Goal: Find specific page/section: Find specific page/section

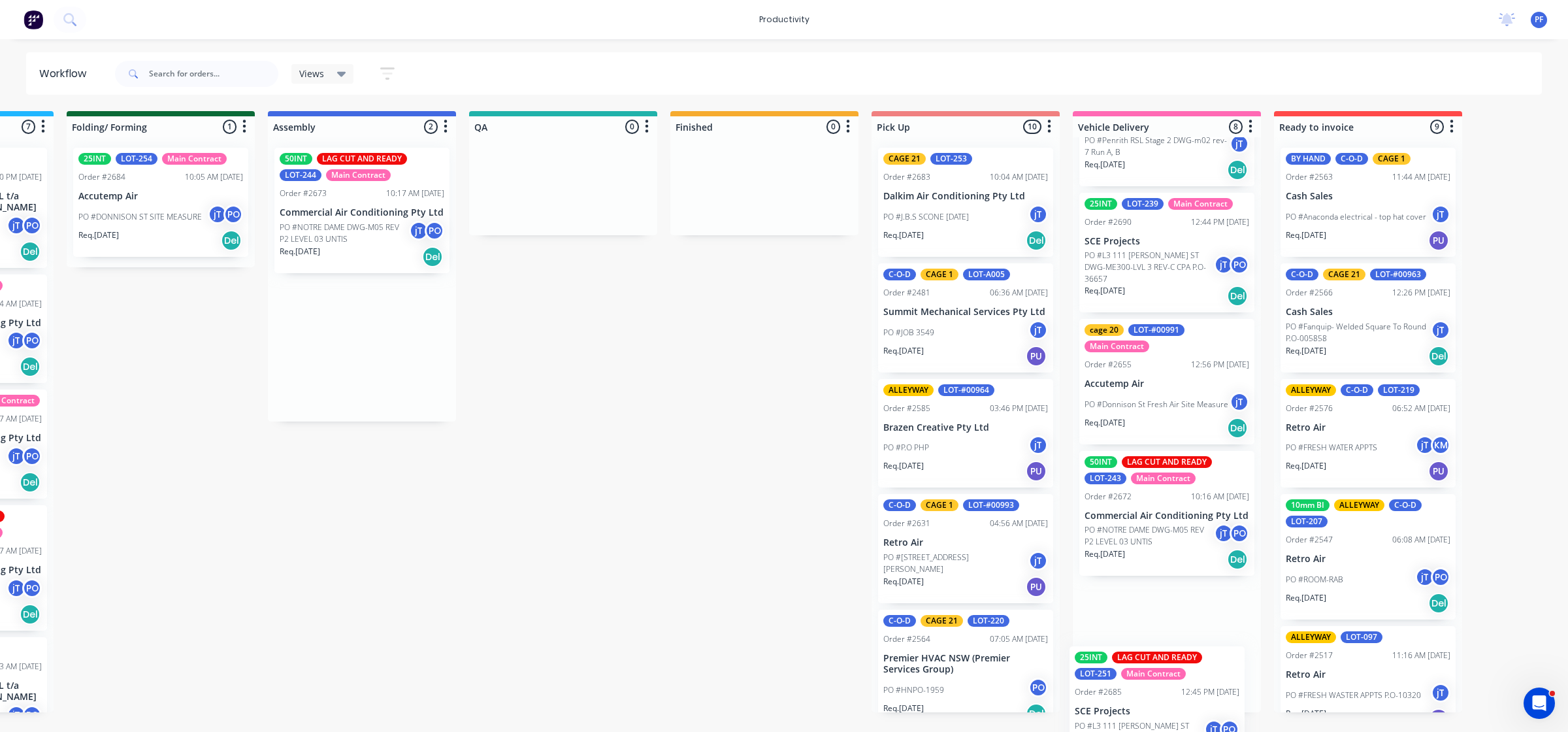
scroll to position [598, 0]
drag, startPoint x: 1102, startPoint y: 243, endPoint x: 1150, endPoint y: 709, distance: 468.5
click at [1146, 709] on div "Submitted 32 Order #240 06:57 AM [DATE] Retro Air PO #Freshwater Apts PO Req. […" at bounding box center [503, 411] width 2557 height 601
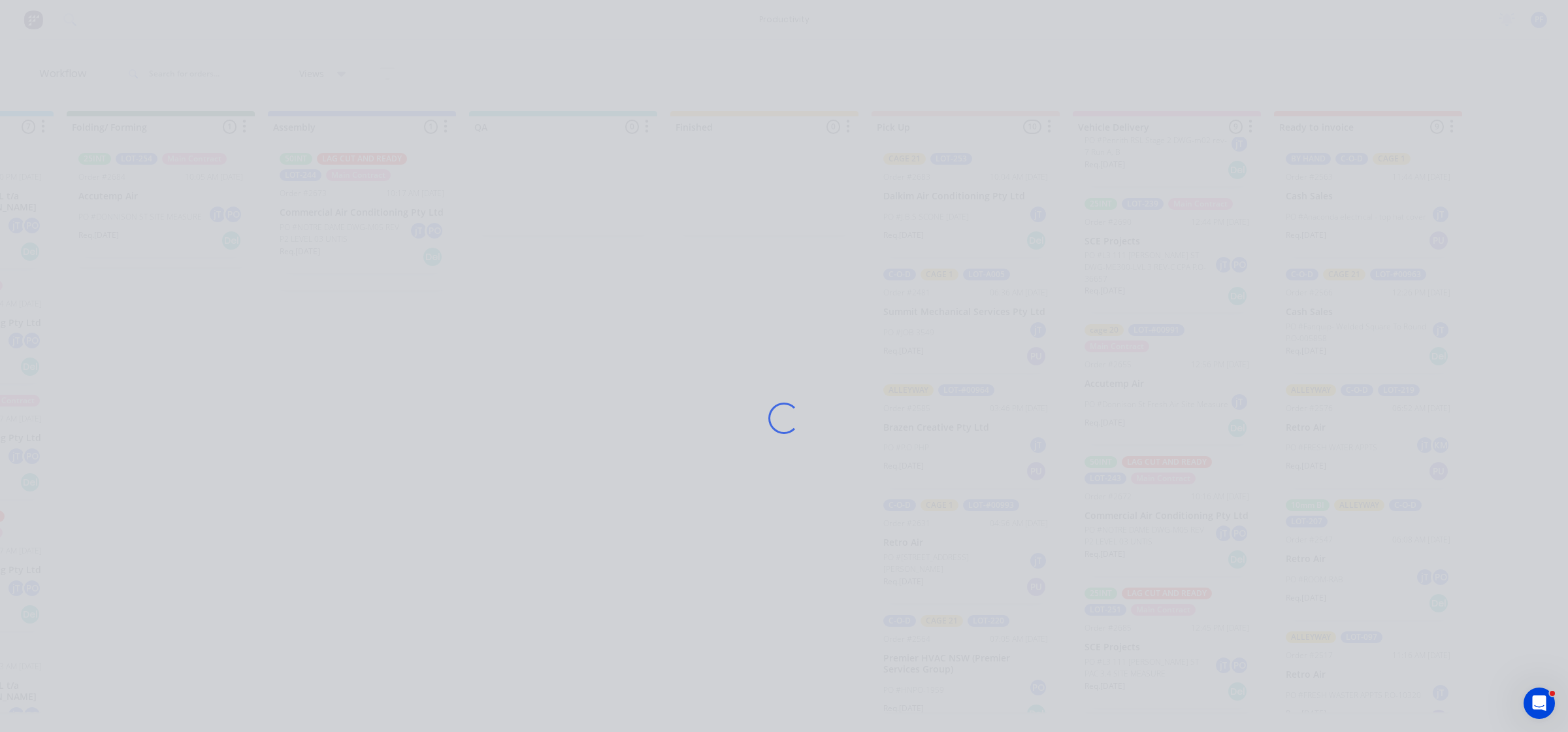
scroll to position [591, 0]
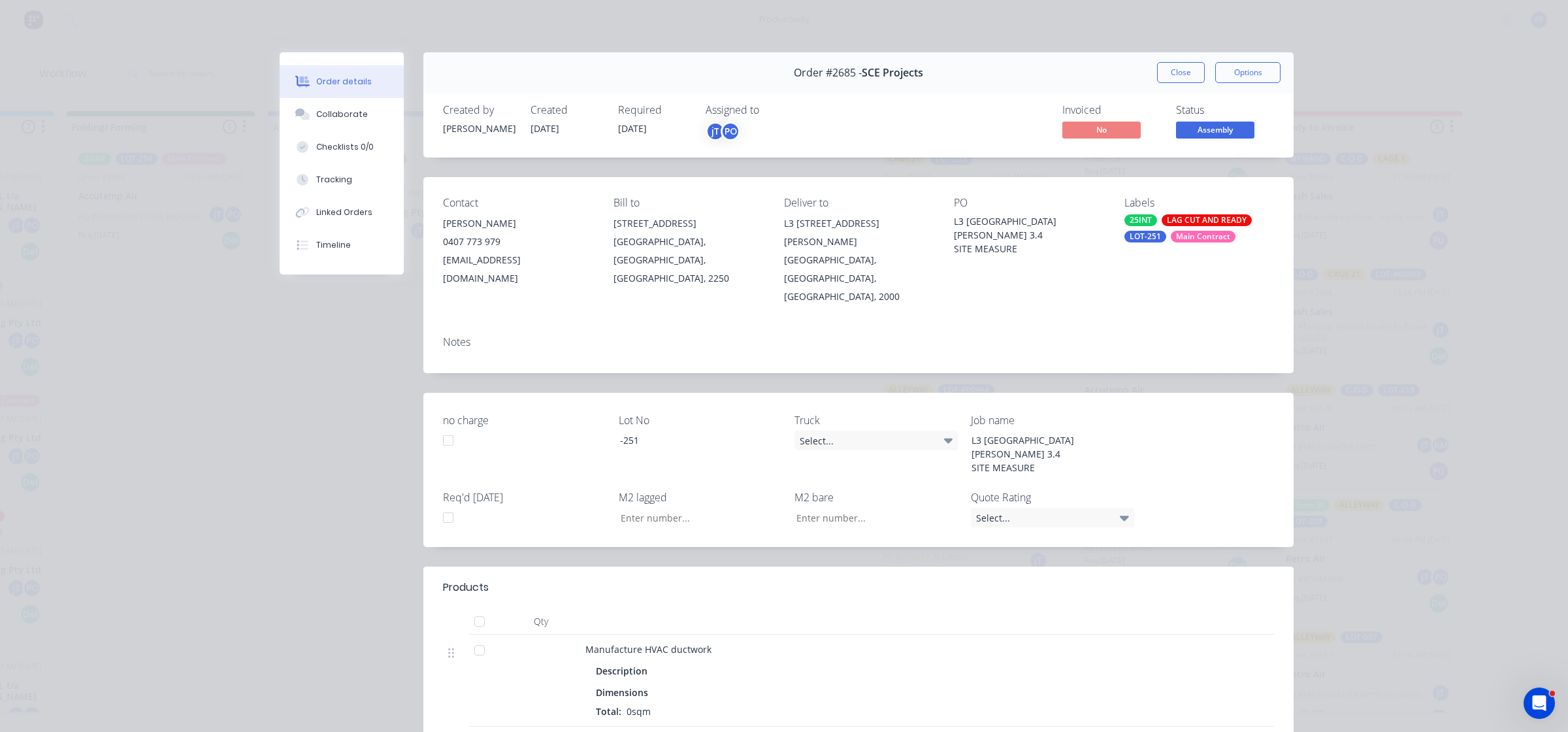
click at [1176, 60] on div "Order #2685 - SCE Projects Close Options" at bounding box center [858, 73] width 870 height 41
click at [1176, 65] on button "Close" at bounding box center [1181, 73] width 48 height 21
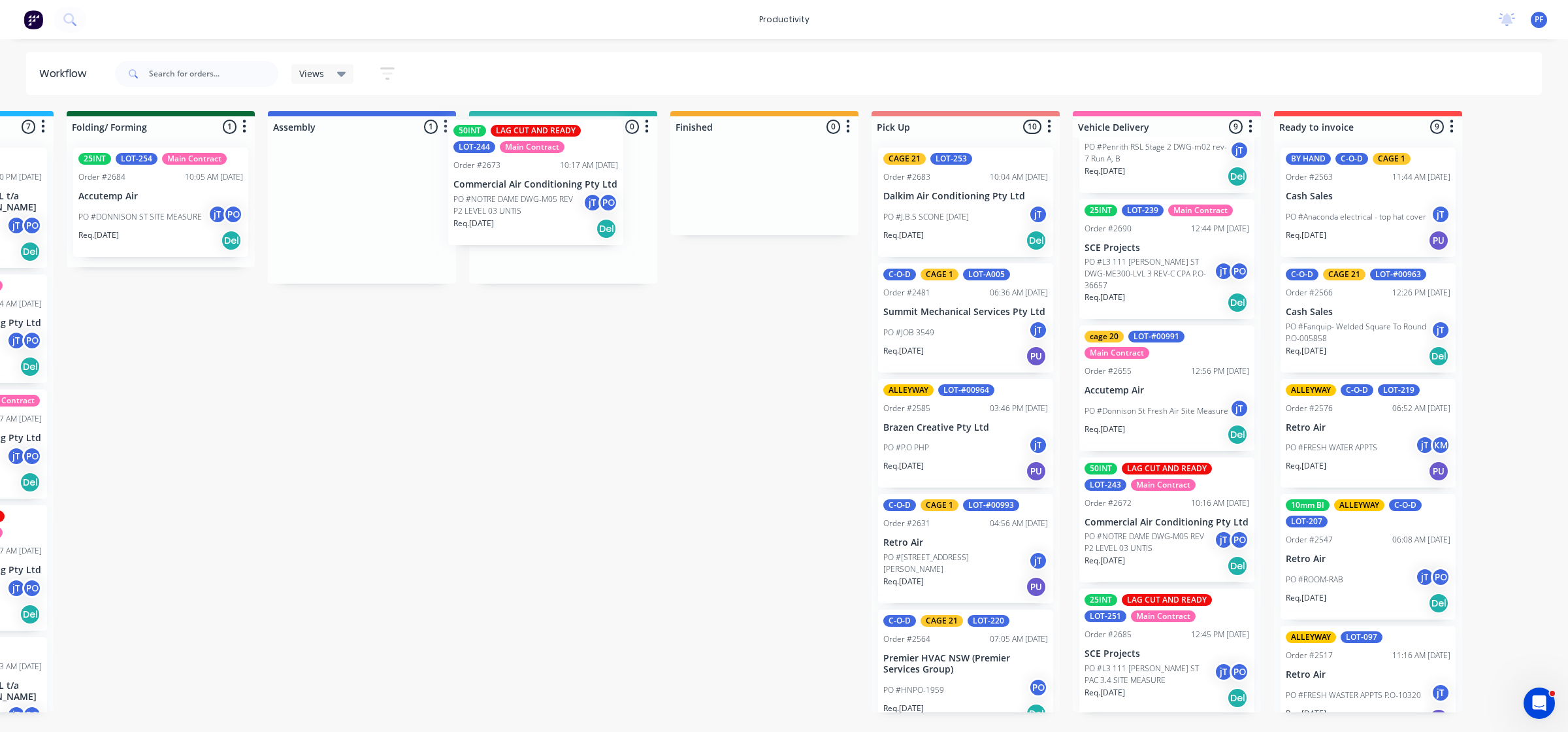
scroll to position [0, 765]
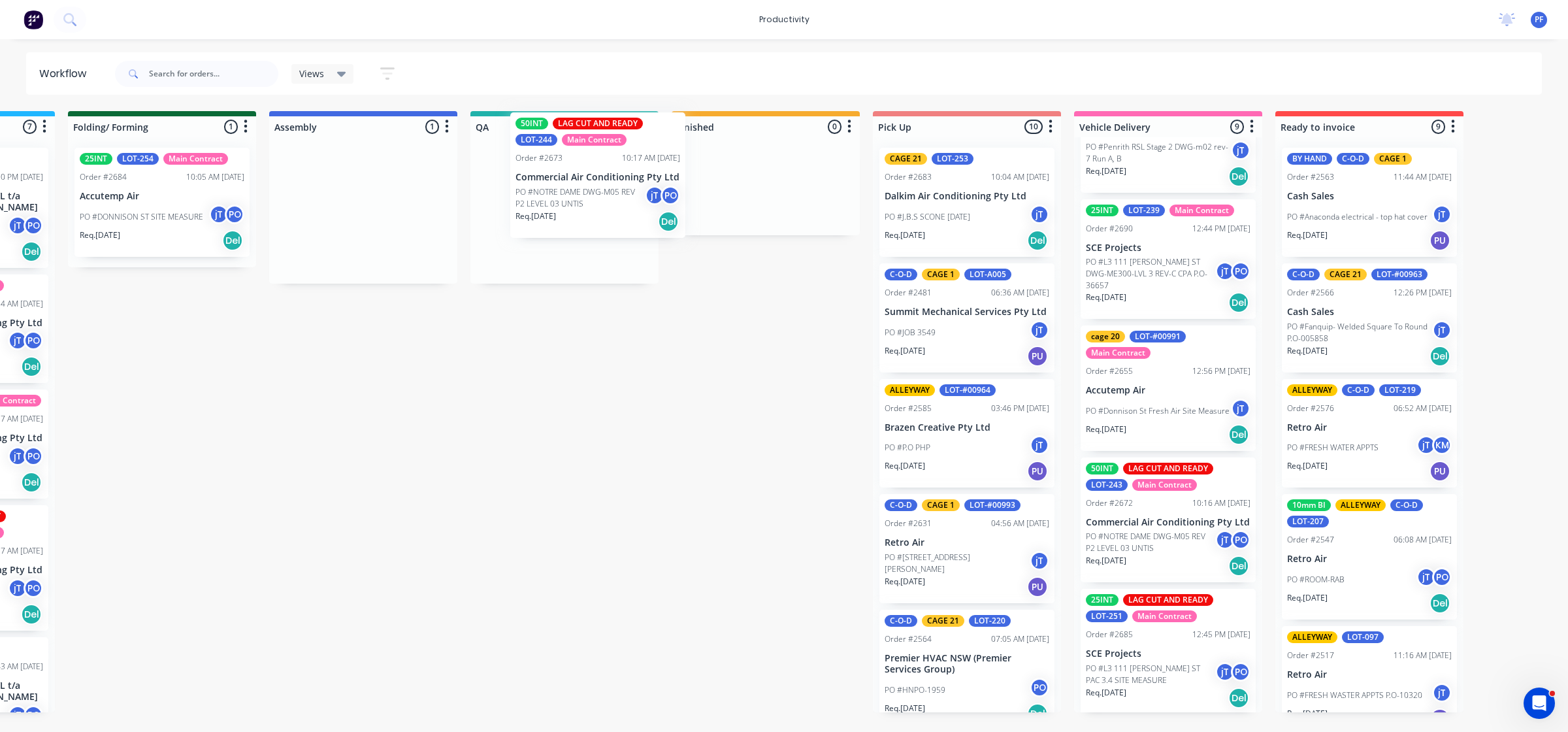
drag, startPoint x: 329, startPoint y: 240, endPoint x: 577, endPoint y: 204, distance: 250.6
click at [577, 204] on div "Submitted 32 Order #240 06:57 AM [DATE] Retro Air PO #Freshwater Apts PO Req. […" at bounding box center [504, 411] width 2557 height 601
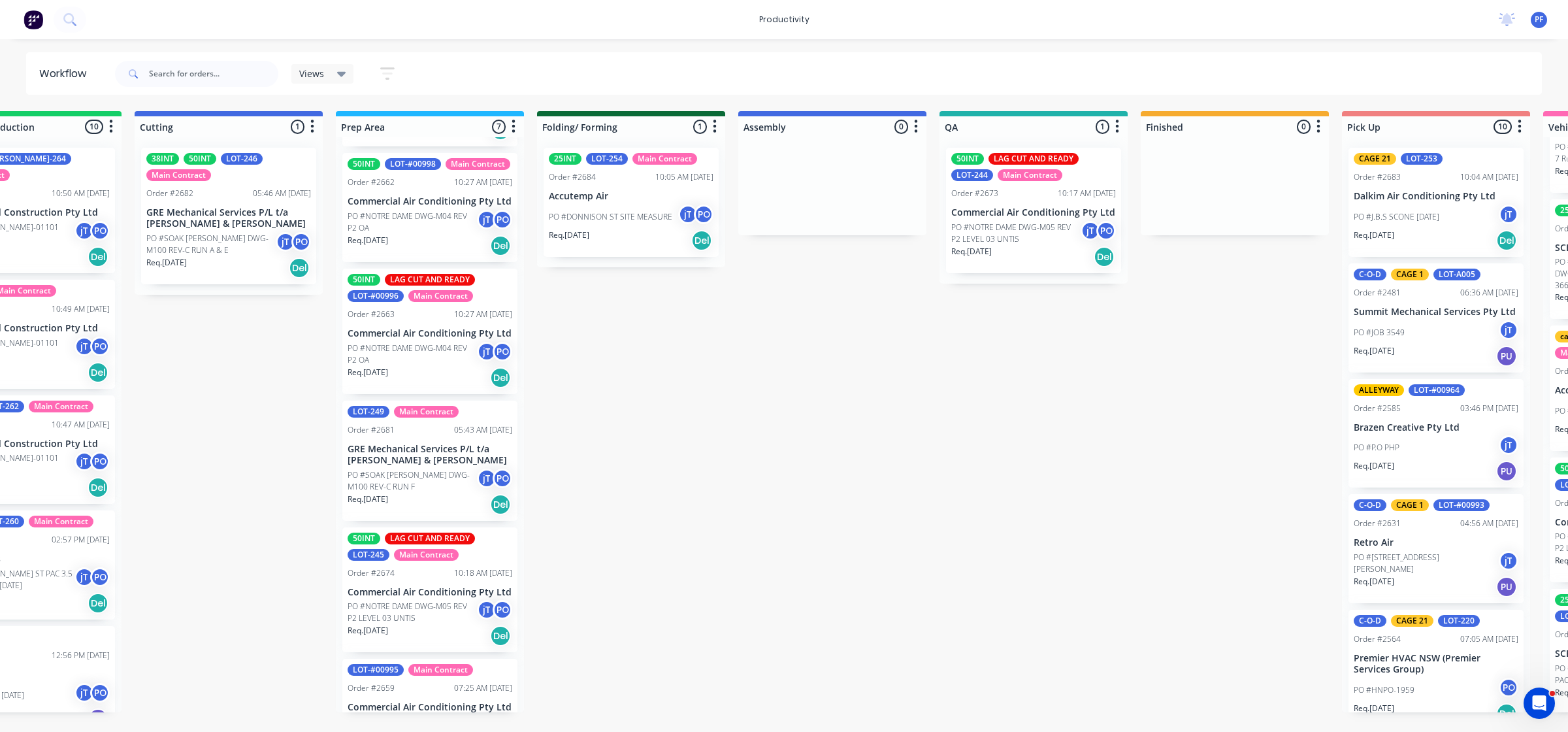
scroll to position [306, 0]
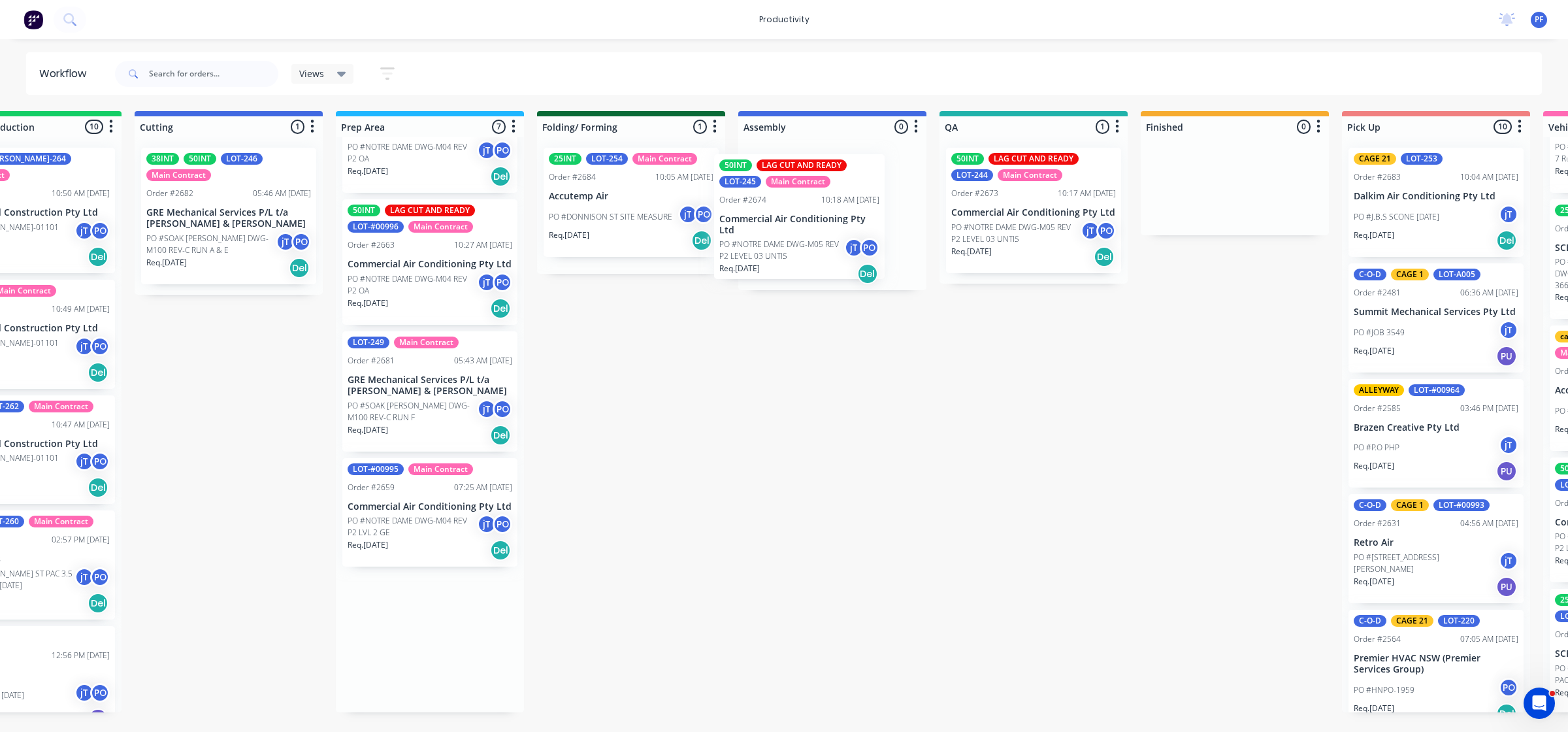
drag, startPoint x: 408, startPoint y: 560, endPoint x: 802, endPoint y: 218, distance: 521.7
click at [802, 220] on div "Submitted 32 Order #240 06:57 AM [DATE] Retro Air PO #Freshwater Apts PO Req. […" at bounding box center [973, 411] width 2557 height 601
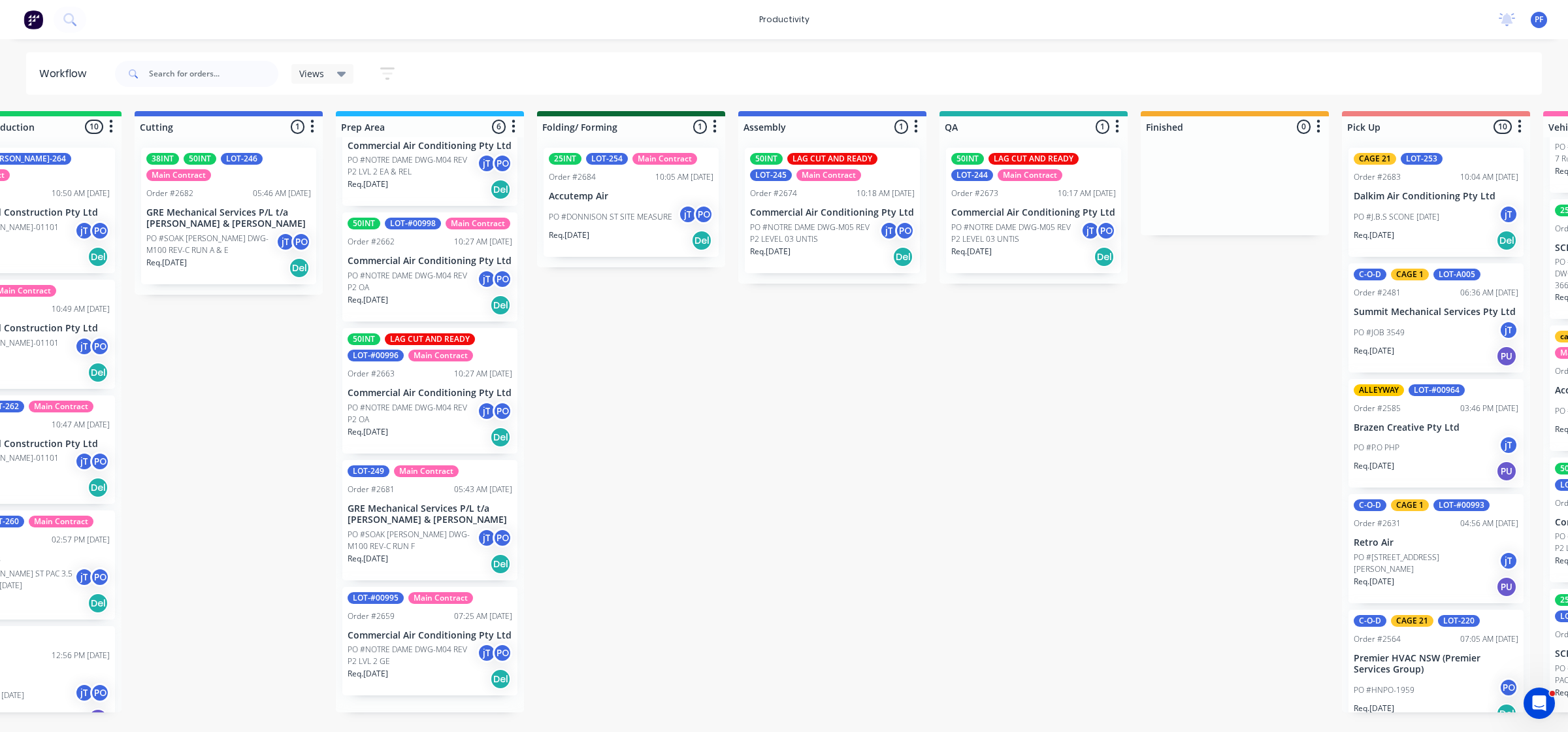
scroll to position [174, 0]
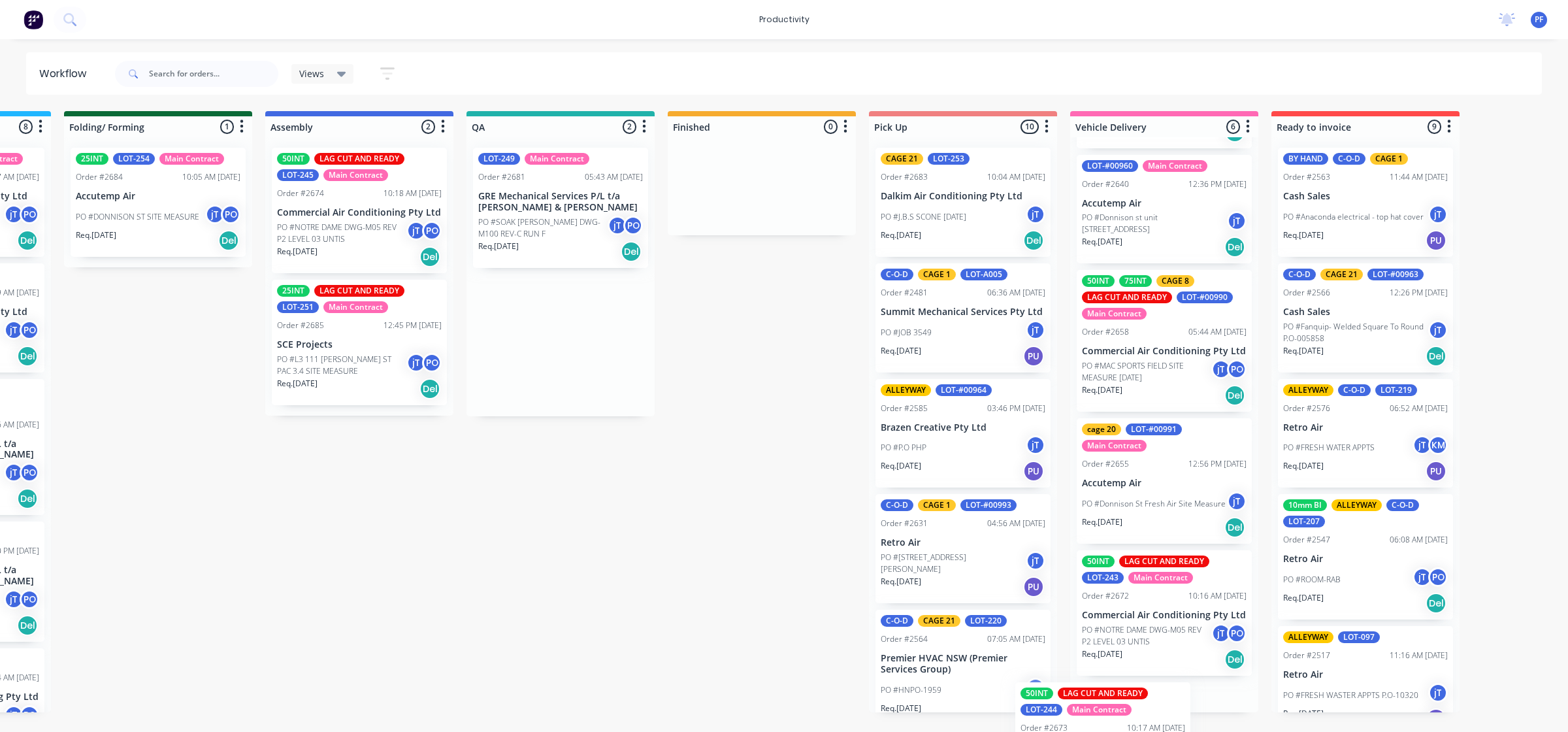
scroll to position [340, 0]
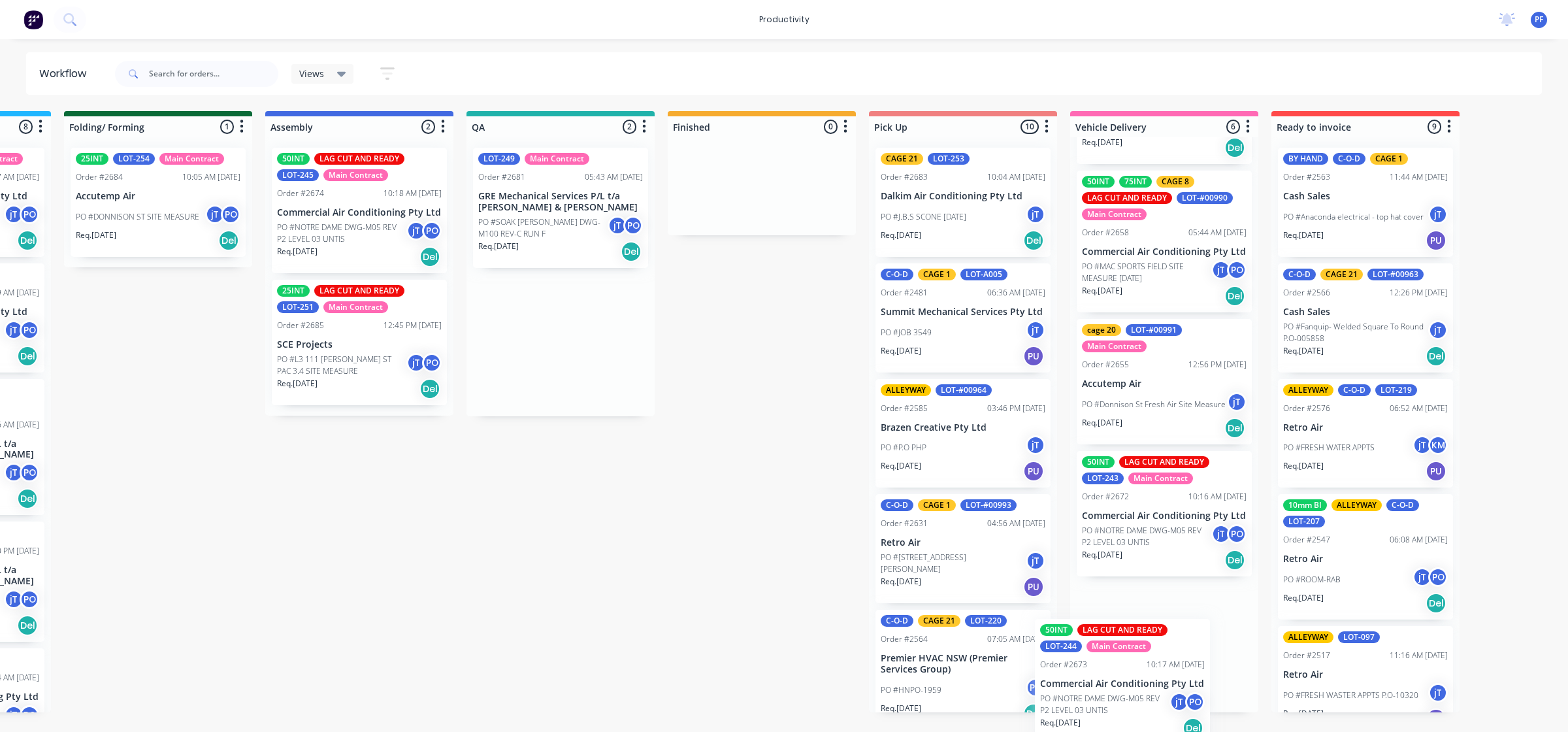
drag, startPoint x: 641, startPoint y: 247, endPoint x: 1130, endPoint y: 698, distance: 665.2
click at [1128, 698] on div "Submitted 32 Order #240 06:57 AM 27/09/24 Retro Air PO #Freshwater Apts PO Req.…" at bounding box center [500, 411] width 2557 height 601
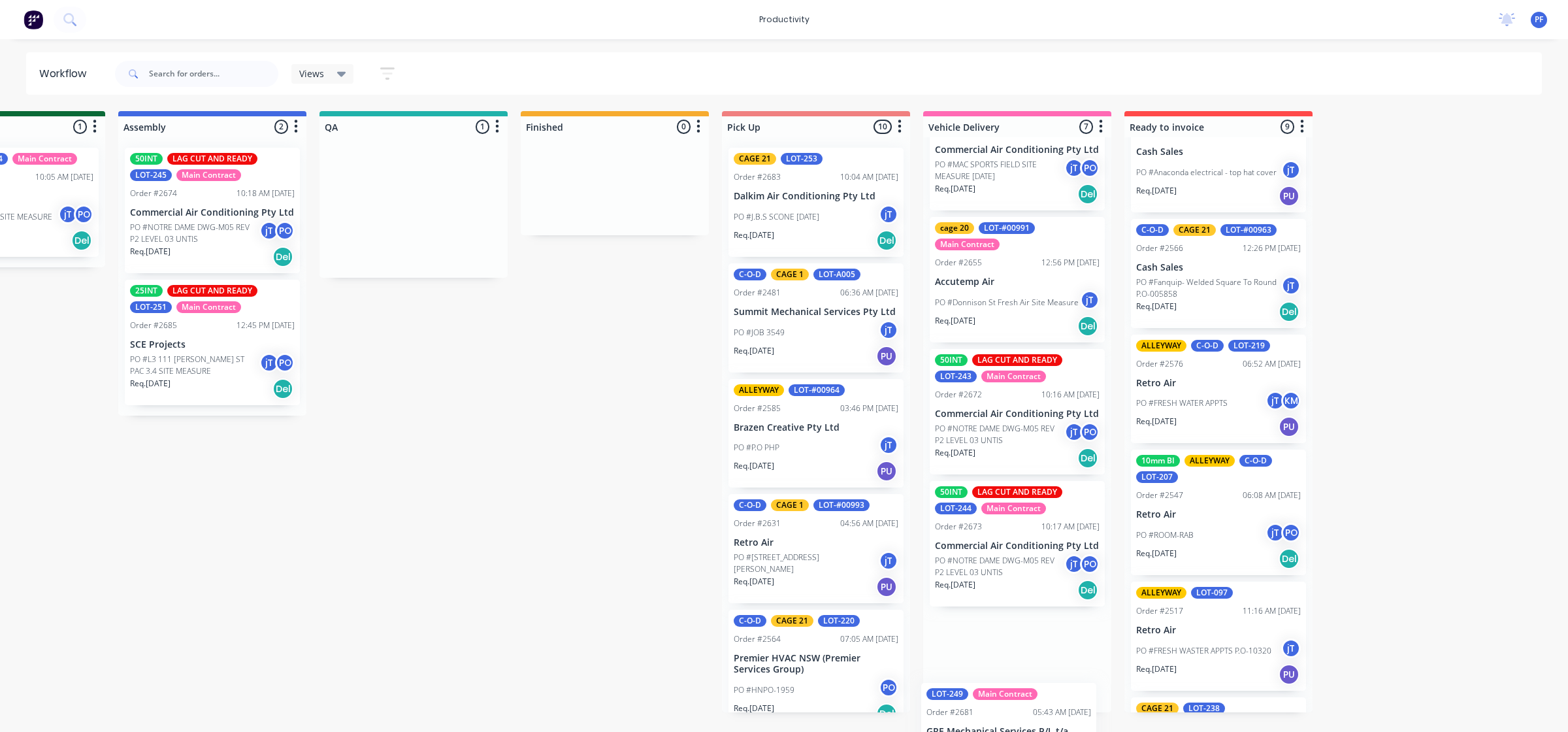
scroll to position [454, 0]
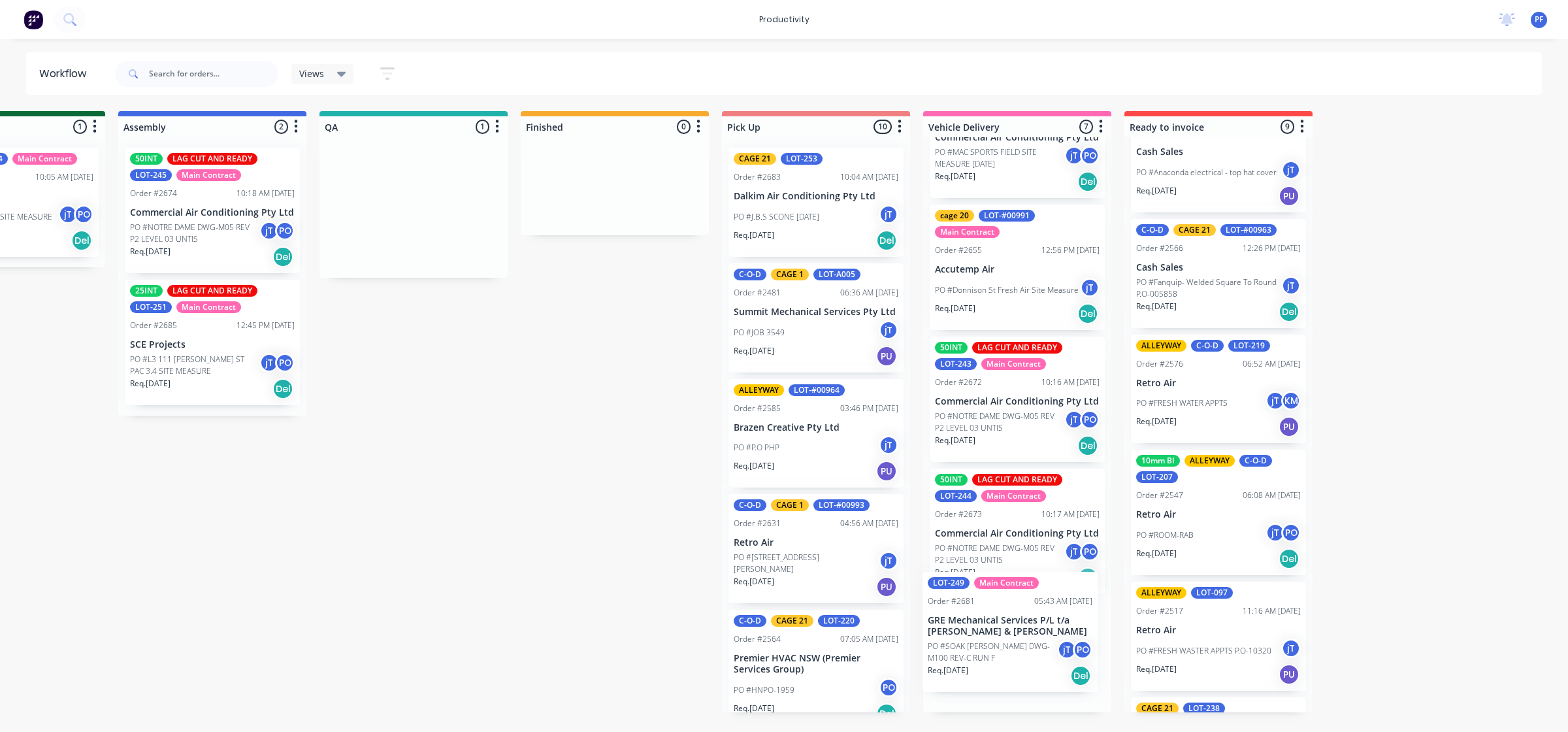
drag, startPoint x: 535, startPoint y: 245, endPoint x: 993, endPoint y: 671, distance: 625.5
click at [993, 671] on div "Submitted 32 Order #240 06:57 AM [DATE] Retro Air PO #Freshwater Apts PO Req. […" at bounding box center [353, 411] width 2557 height 601
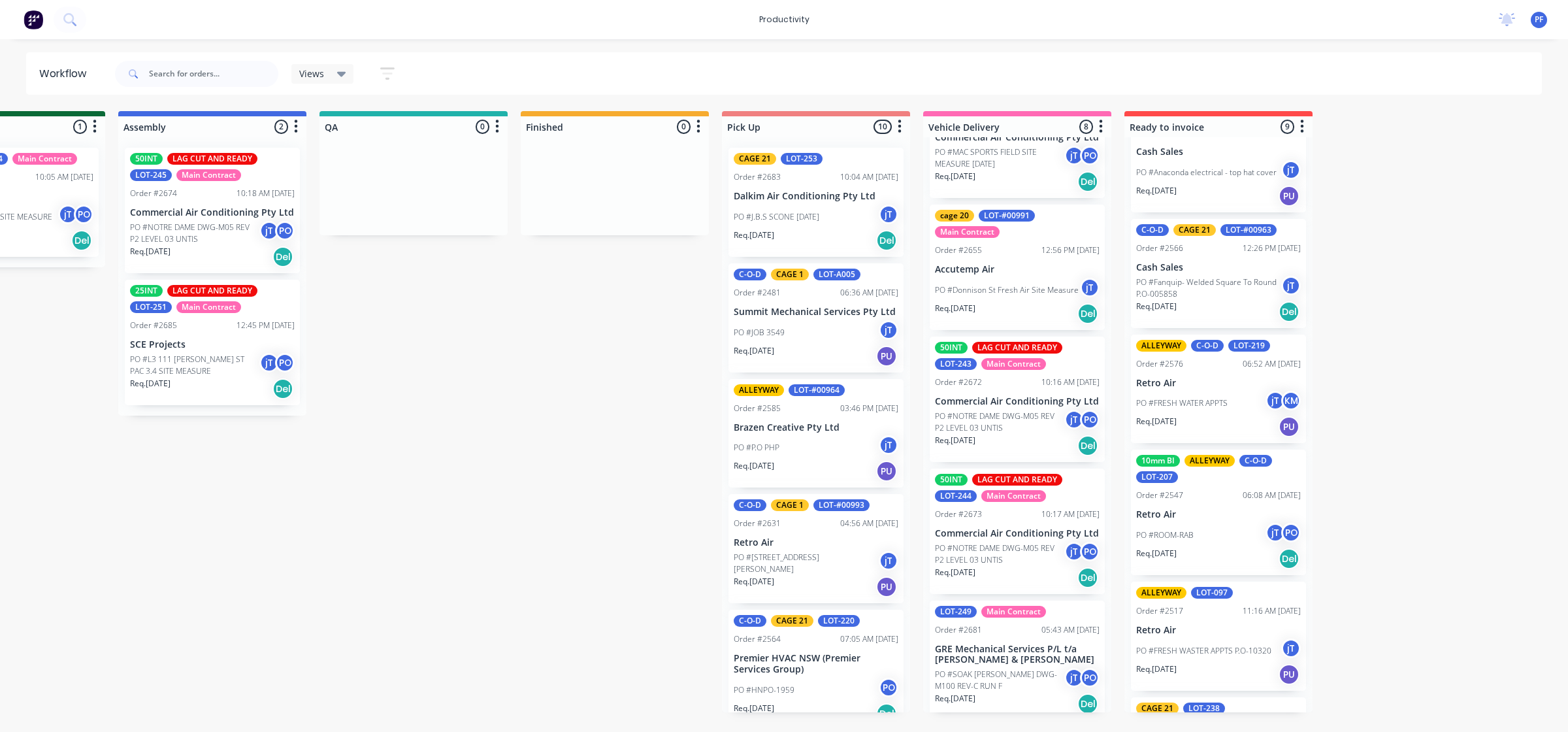
drag, startPoint x: 979, startPoint y: 675, endPoint x: 1408, endPoint y: 736, distance: 433.3
click at [989, 661] on p "GRE Mechanical Services P/L t/a [PERSON_NAME] & [PERSON_NAME]" at bounding box center [1017, 654] width 165 height 22
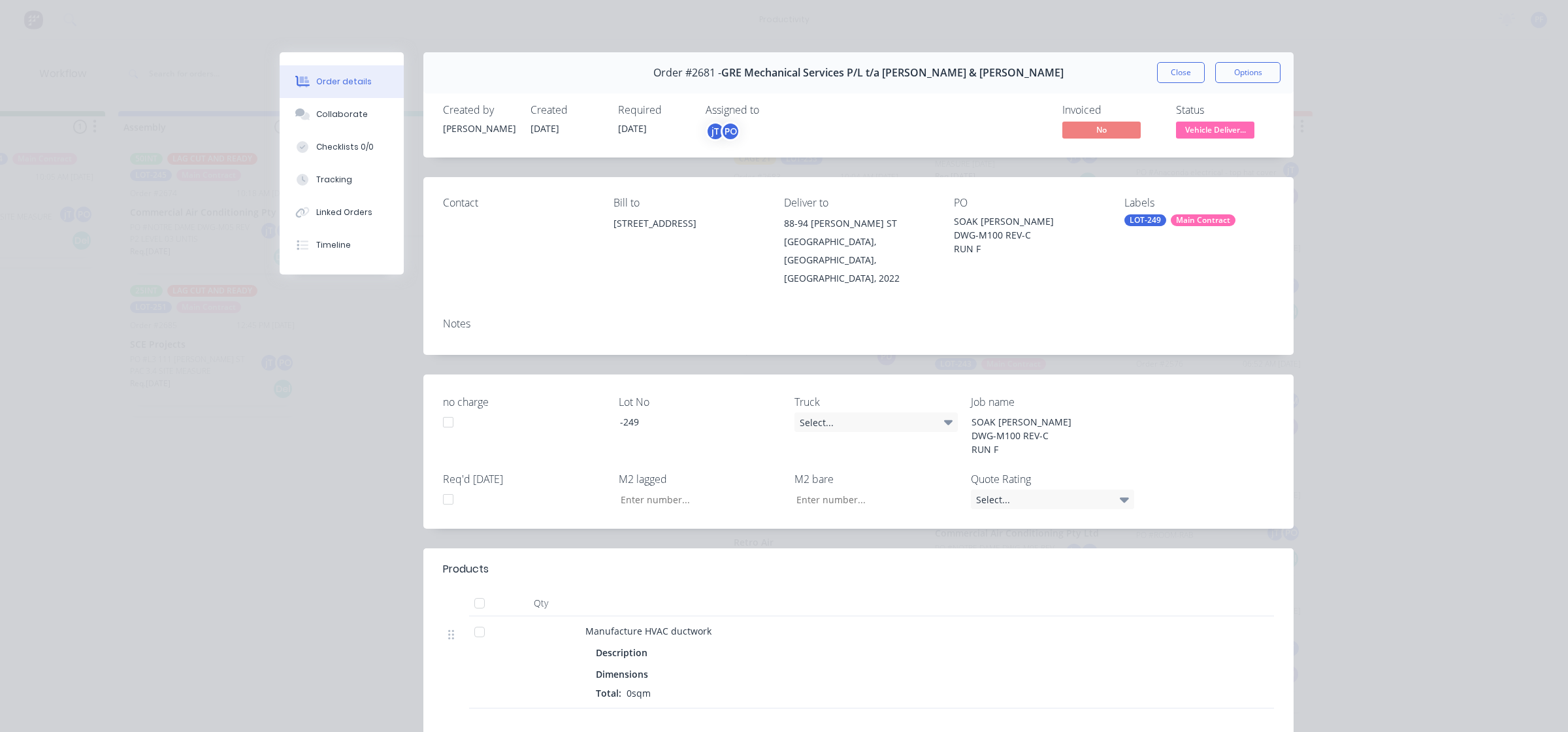
click at [1150, 217] on div "LOT-249" at bounding box center [1146, 220] width 42 height 11
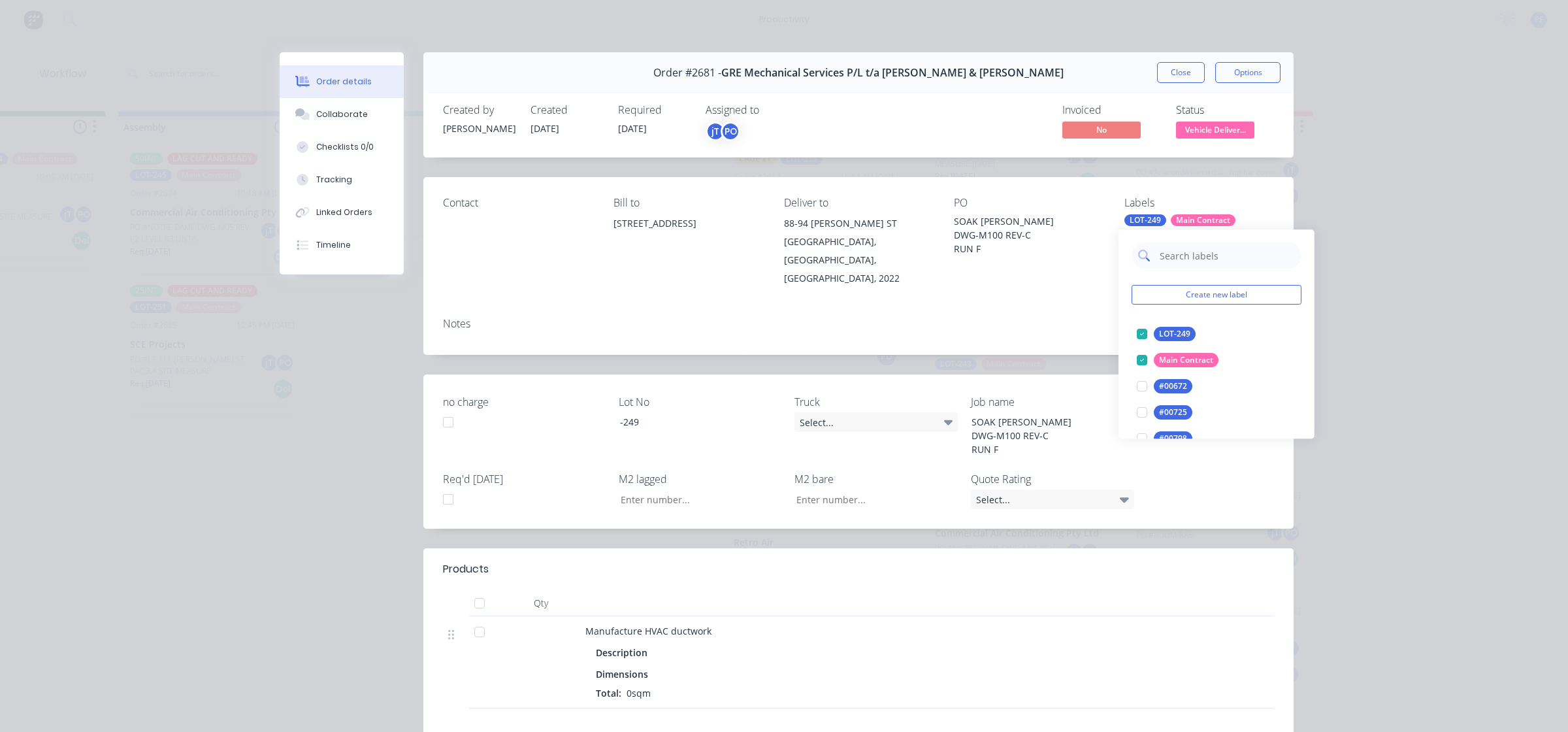
drag, startPoint x: 1197, startPoint y: 311, endPoint x: 1222, endPoint y: 266, distance: 51.5
click at [1187, 263] on input "text" at bounding box center [1226, 255] width 137 height 26
type input "alley"
drag, startPoint x: 1139, startPoint y: 332, endPoint x: 1056, endPoint y: 324, distance: 83.4
click at [1137, 332] on div at bounding box center [1141, 333] width 26 height 26
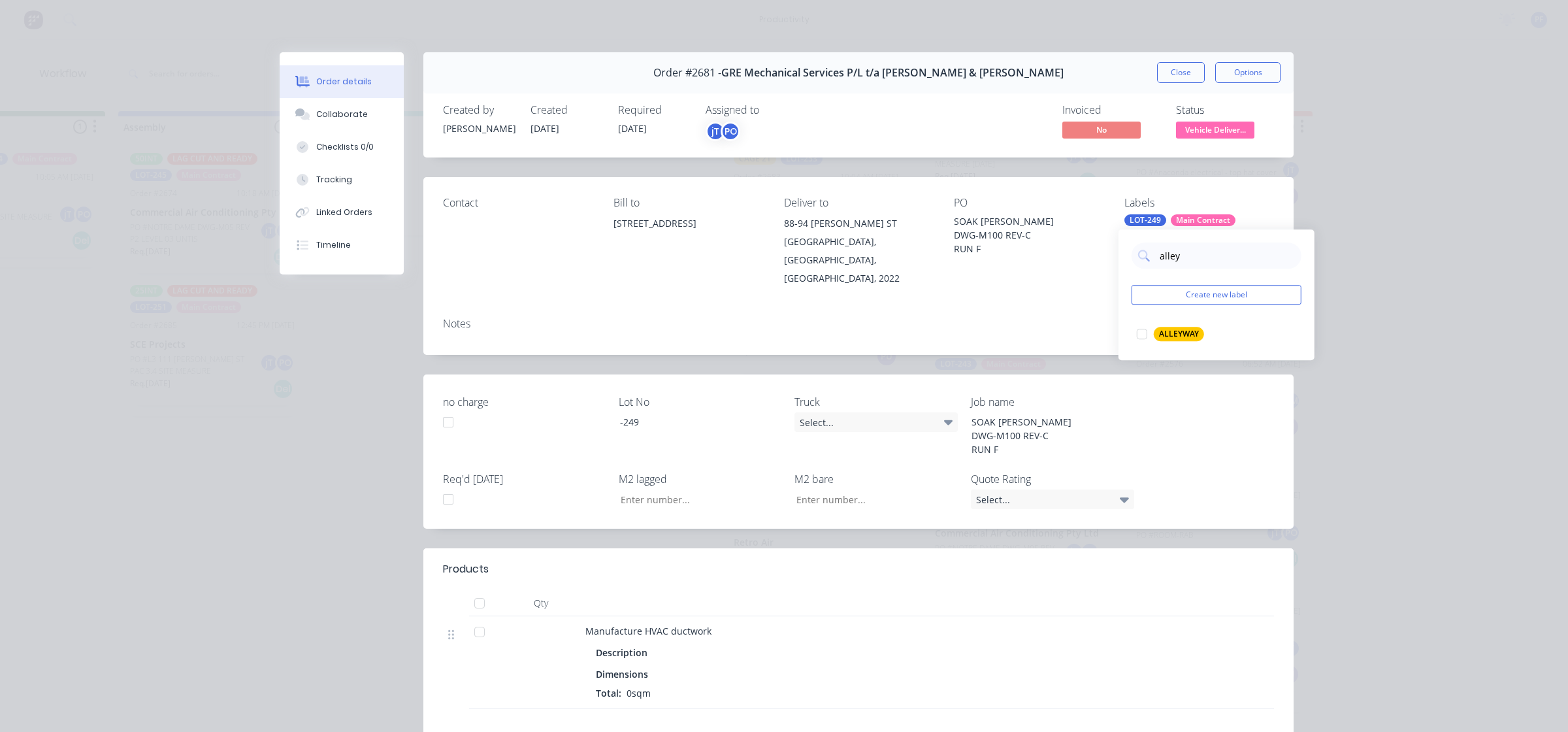
click at [1050, 310] on div "Notes" at bounding box center [858, 332] width 870 height 48
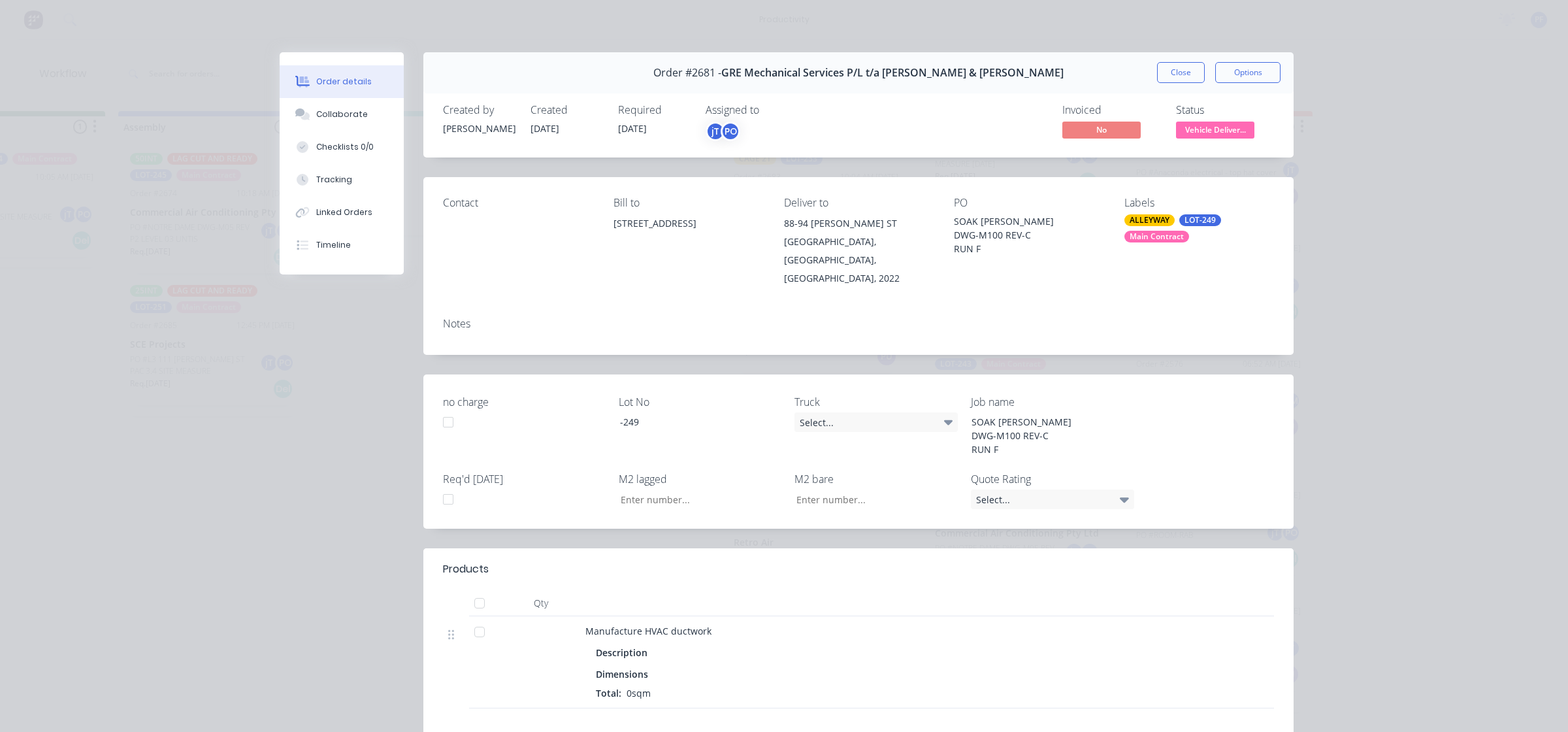
click at [1157, 74] on button "Close" at bounding box center [1181, 73] width 48 height 21
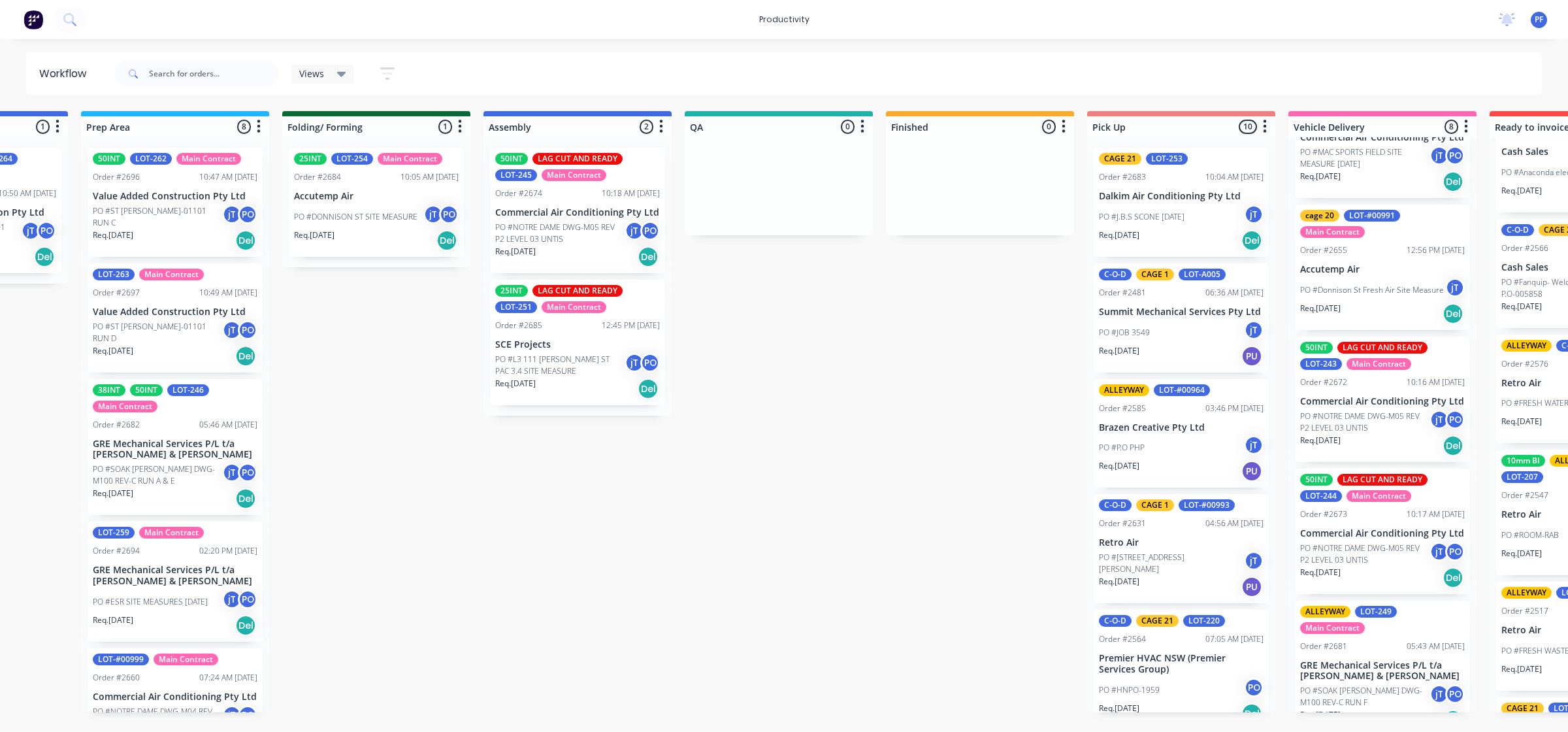
scroll to position [0, 550]
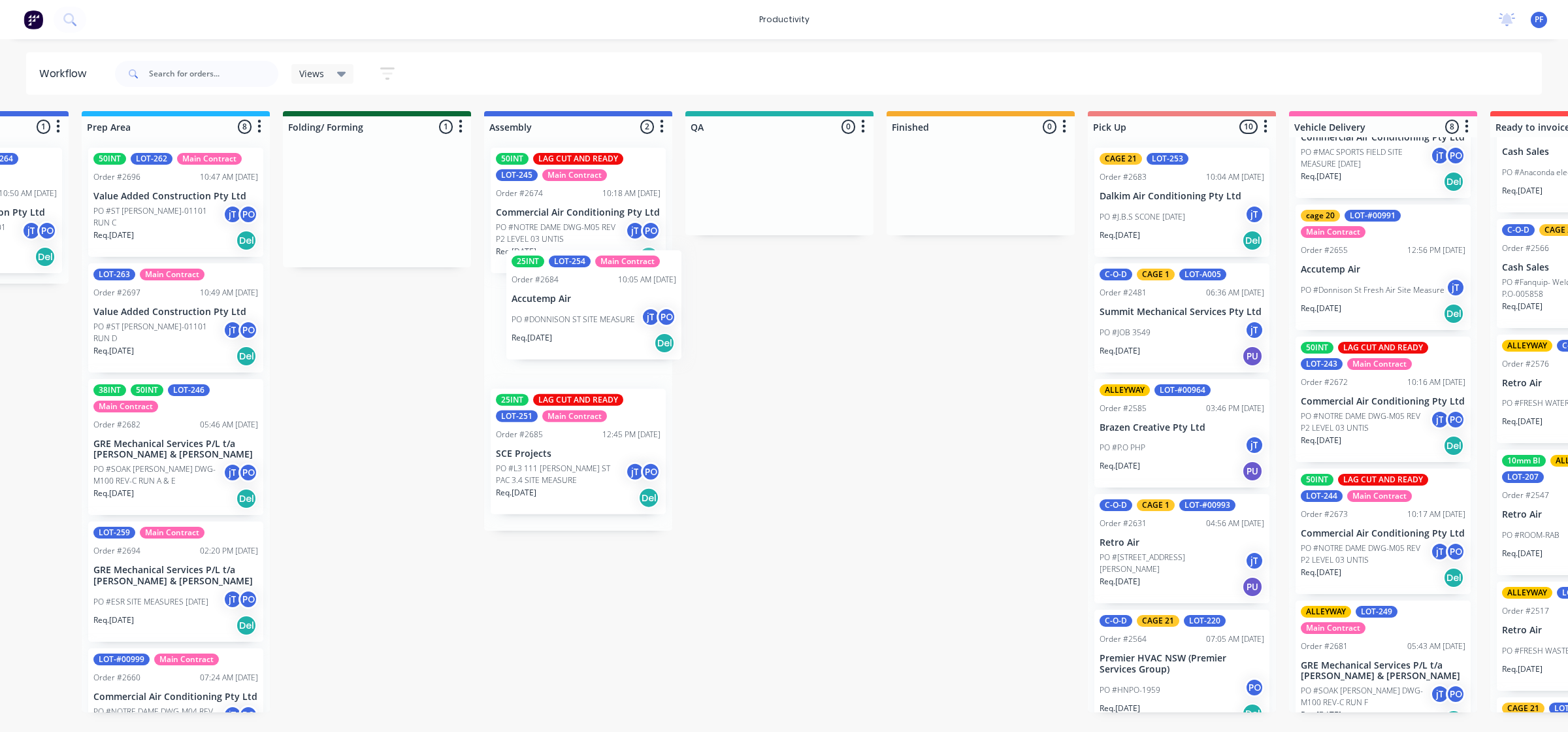
drag, startPoint x: 325, startPoint y: 231, endPoint x: 549, endPoint y: 338, distance: 248.2
click at [549, 338] on div "Submitted 32 Order #240 06:57 AM [DATE] Retro Air PO #Freshwater Apts PO Req. […" at bounding box center [719, 411] width 2557 height 601
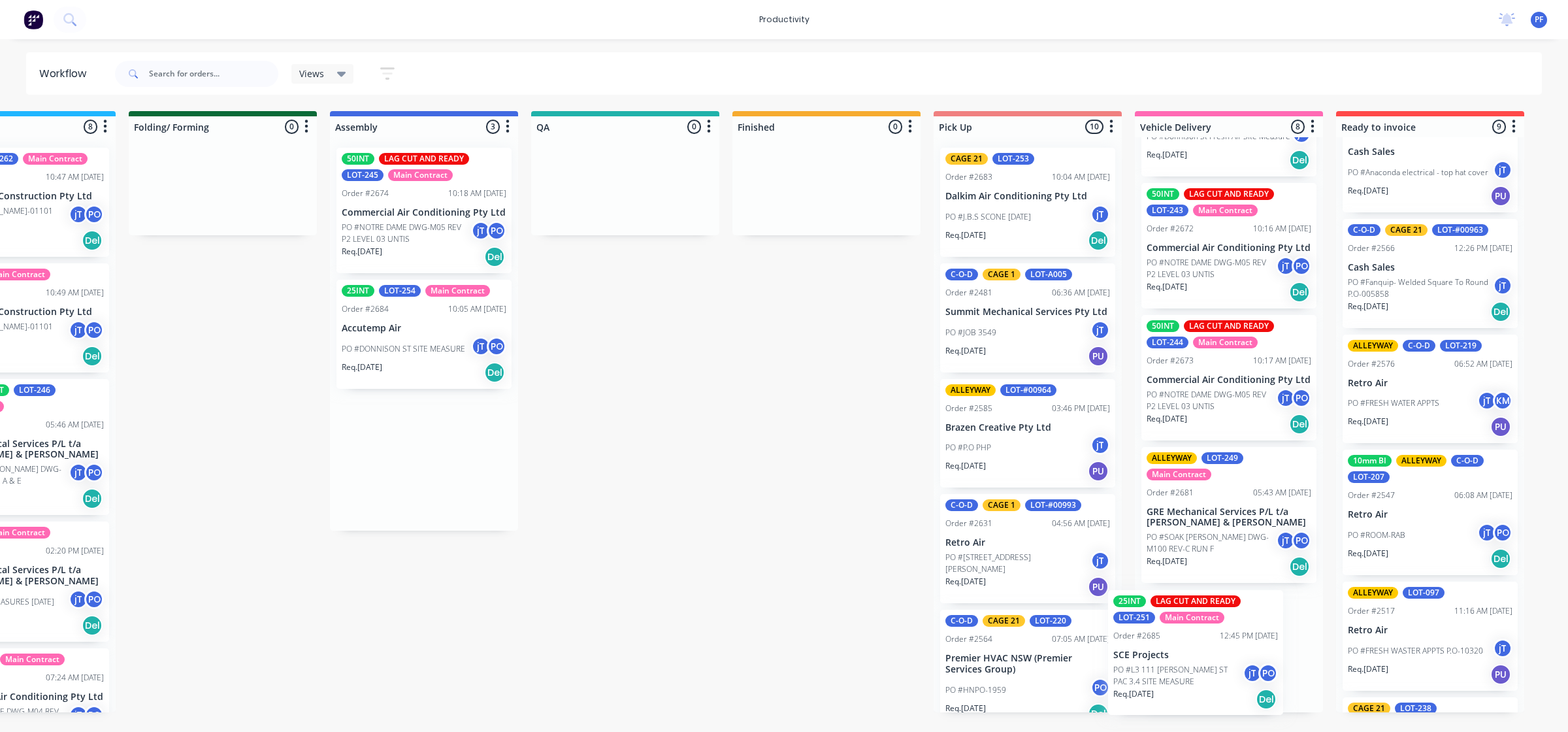
scroll to position [0, 712]
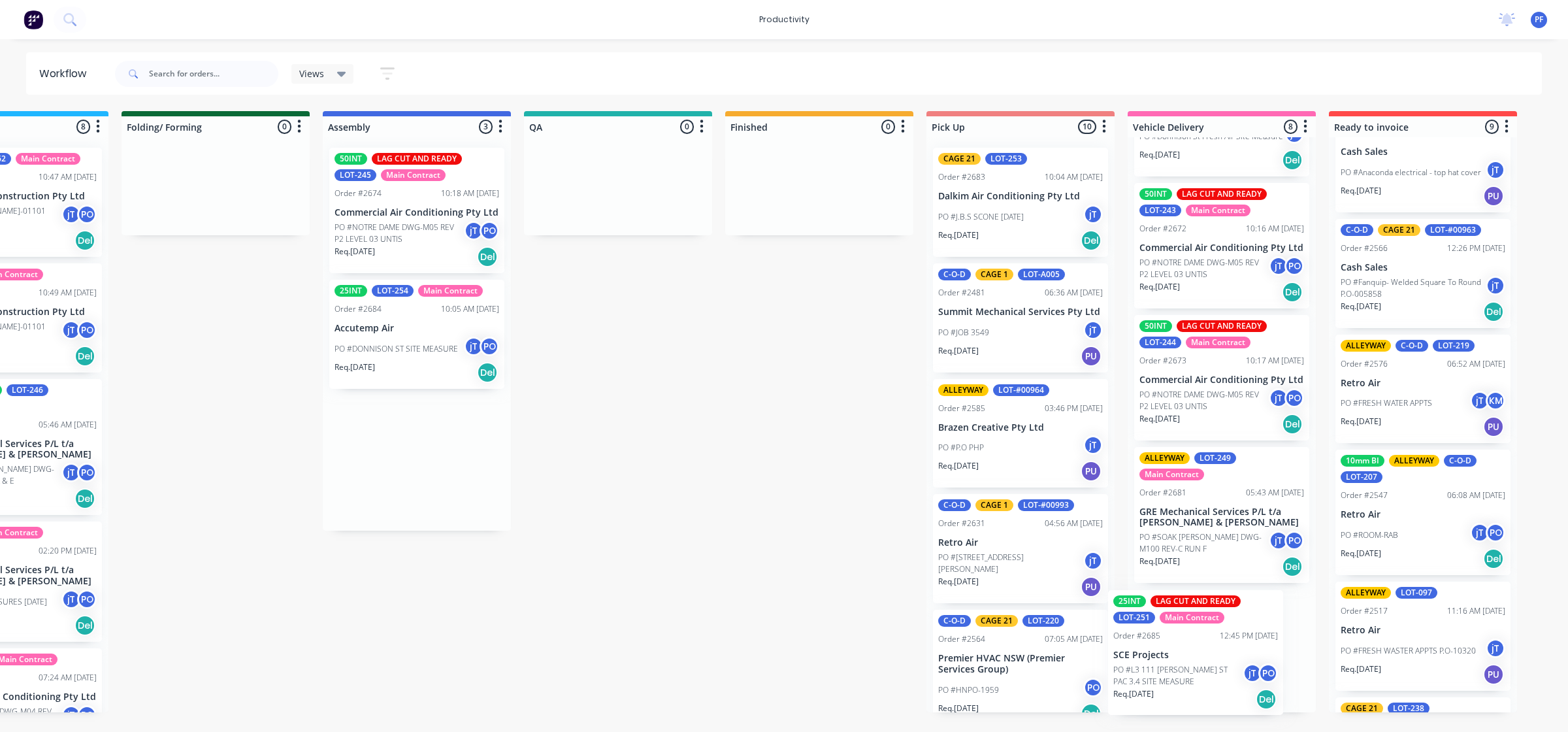
drag, startPoint x: 567, startPoint y: 488, endPoint x: 1191, endPoint y: 683, distance: 653.8
click at [1191, 683] on div "Submitted 32 Order #240 06:57 AM [DATE] Retro Air PO #Freshwater Apts PO Req. […" at bounding box center [557, 411] width 2557 height 601
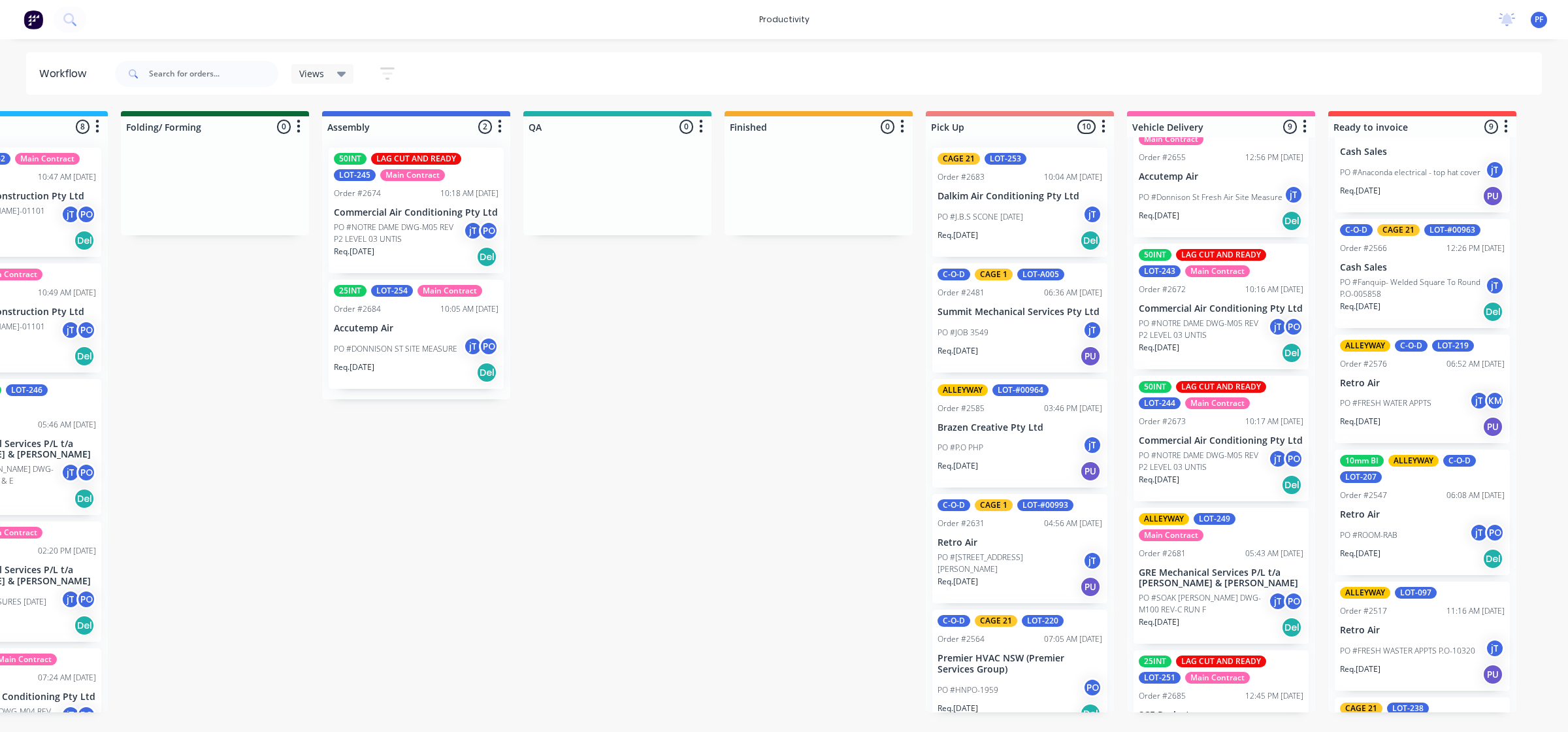
scroll to position [607, 0]
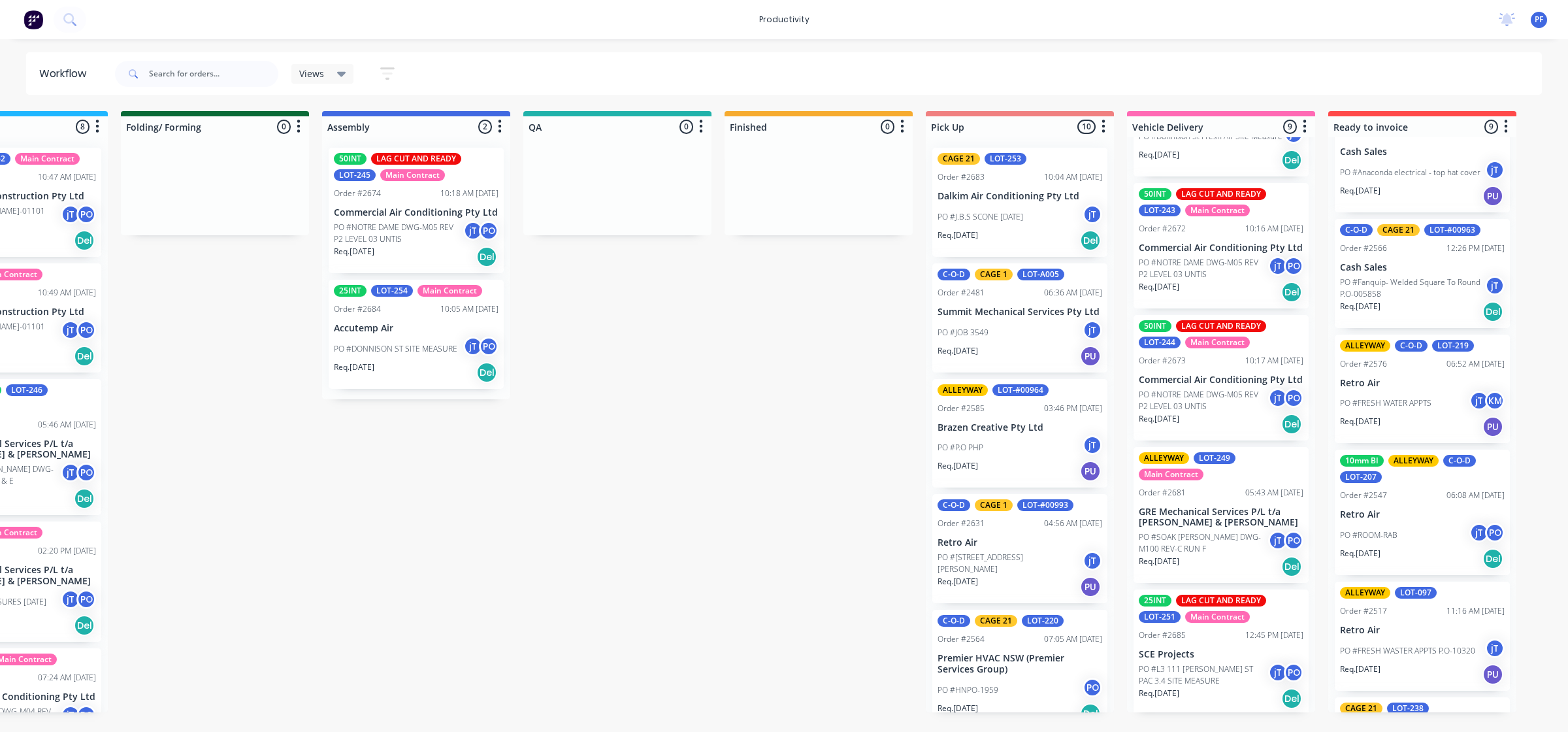
click at [1216, 654] on p "SCE Projects" at bounding box center [1221, 654] width 165 height 11
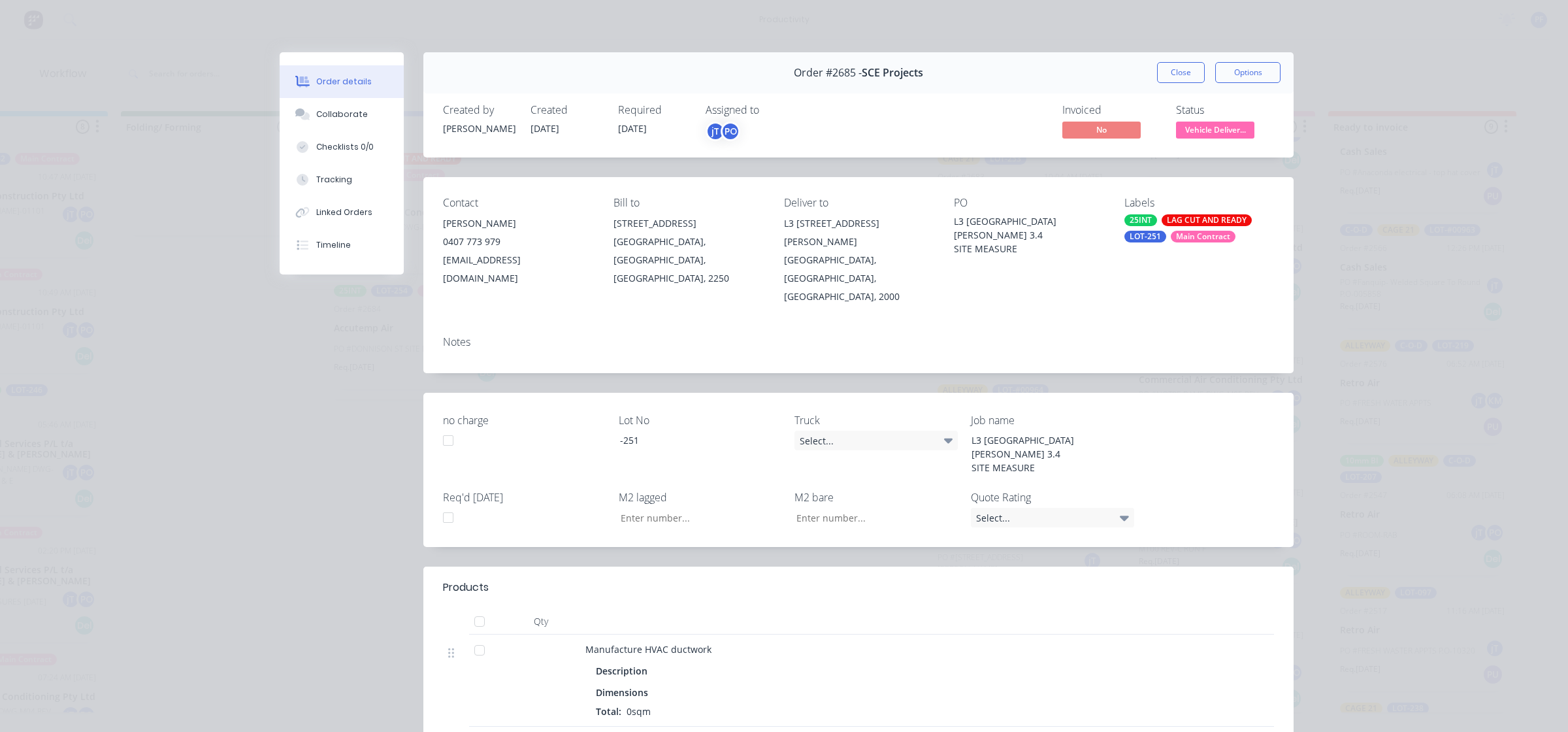
click at [1158, 232] on div "25INT LAG CUT AND READY LOT-251 Main Contract" at bounding box center [1199, 228] width 149 height 28
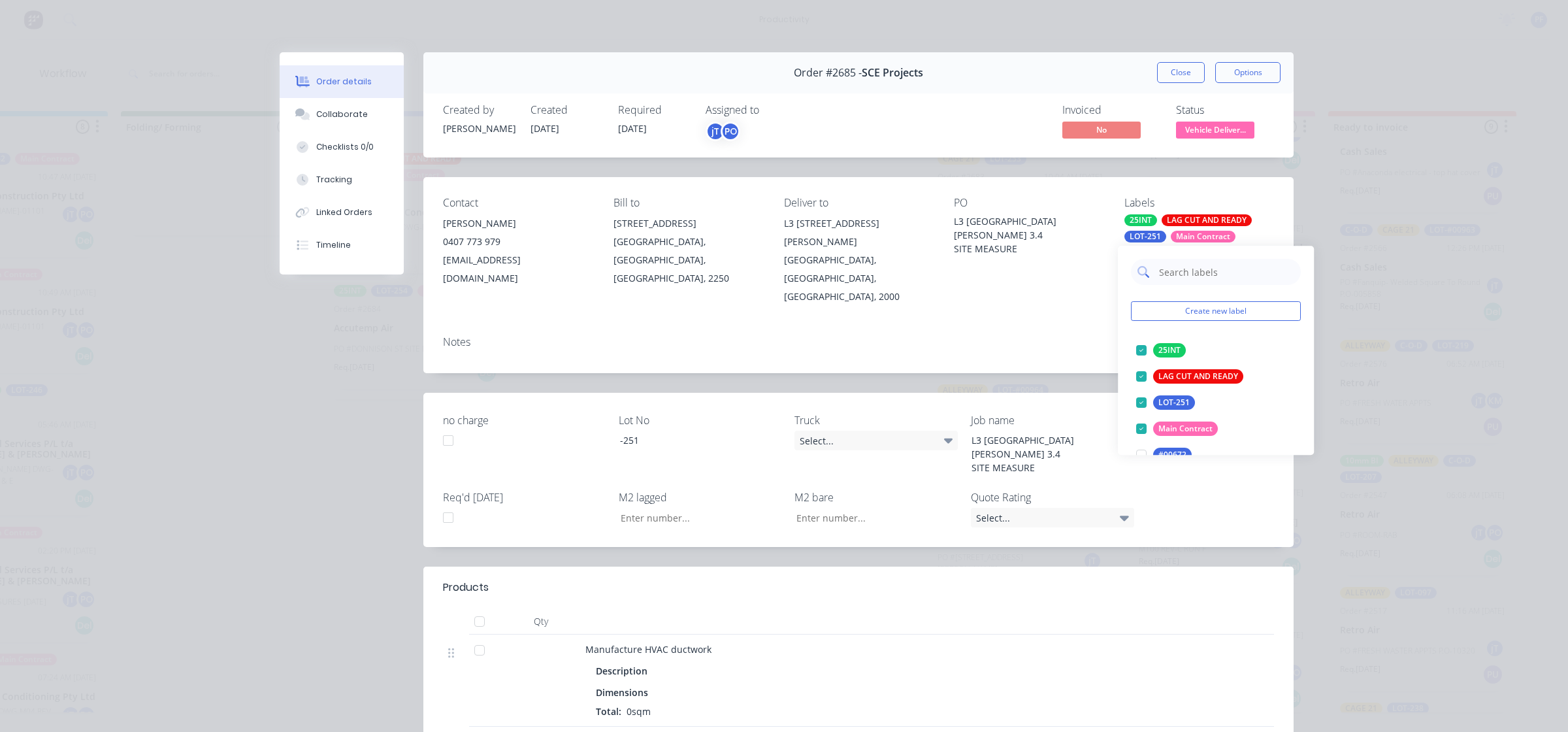
click at [1209, 273] on input "text" at bounding box center [1226, 271] width 137 height 26
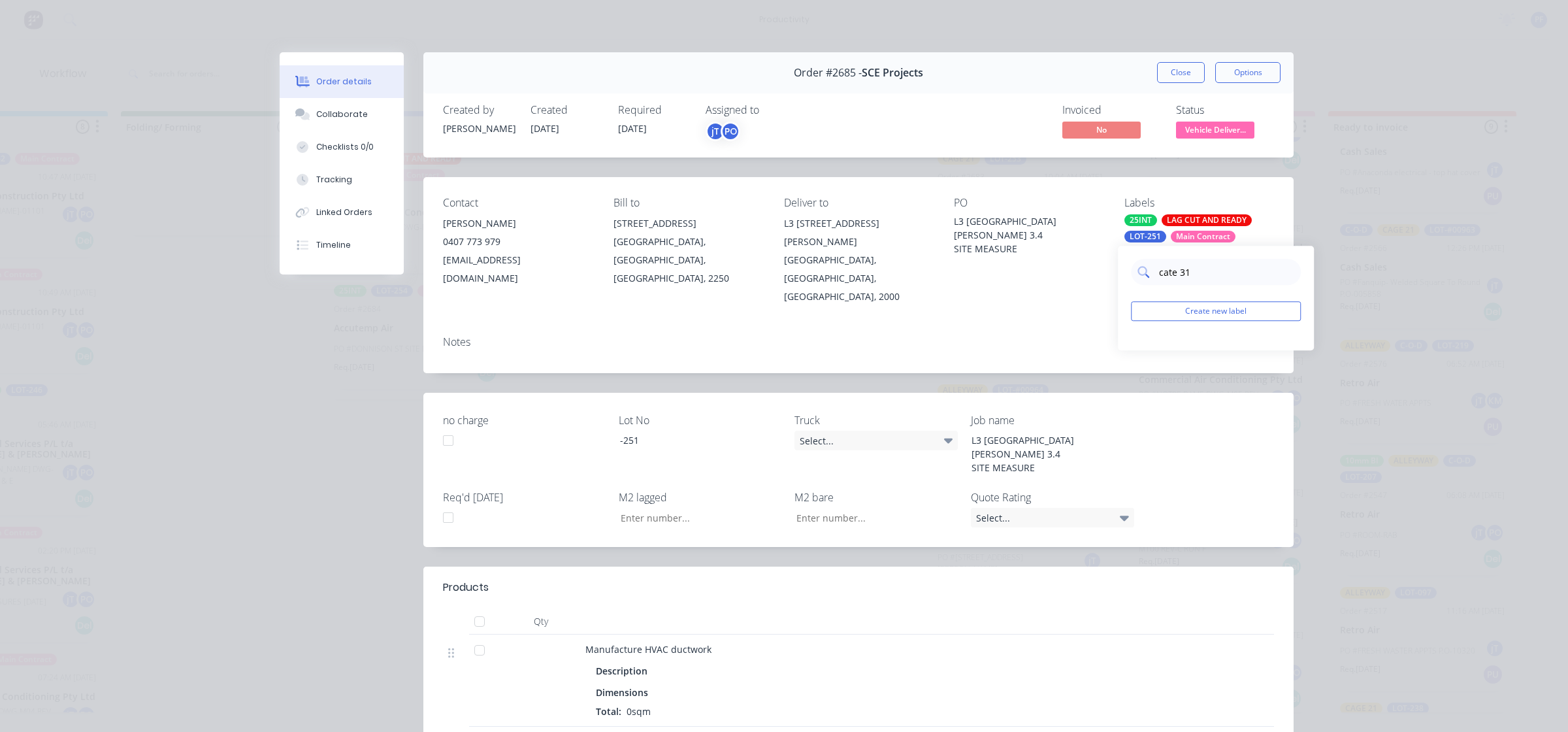
click at [1168, 278] on input "cate 31" at bounding box center [1226, 271] width 137 height 26
click at [1166, 279] on input "cate 31" at bounding box center [1226, 271] width 137 height 26
click at [1172, 275] on input "cate 31" at bounding box center [1226, 271] width 137 height 26
type input "cage 31"
drag, startPoint x: 1137, startPoint y: 350, endPoint x: 1126, endPoint y: 350, distance: 11.0
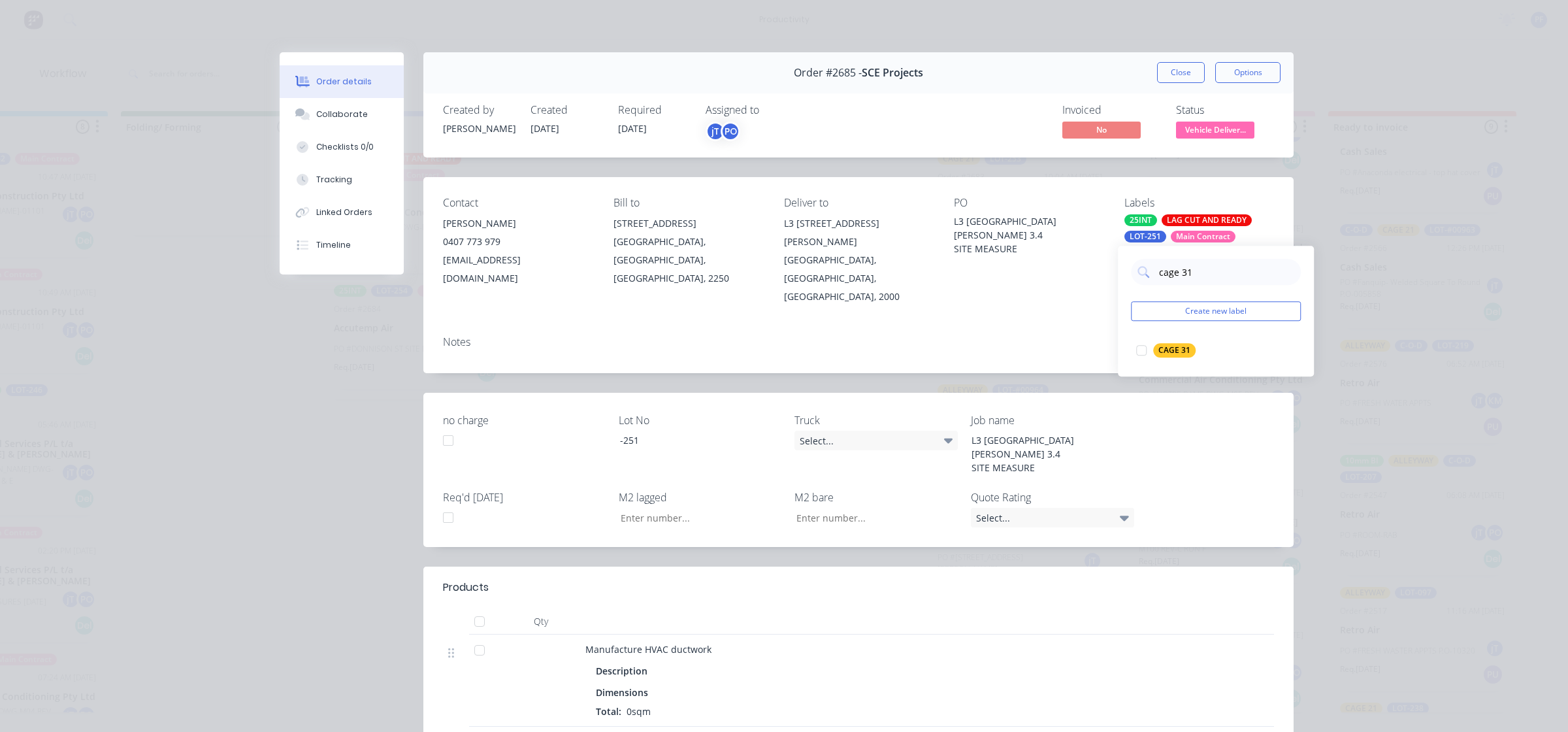
click at [1138, 350] on div at bounding box center [1141, 350] width 26 height 26
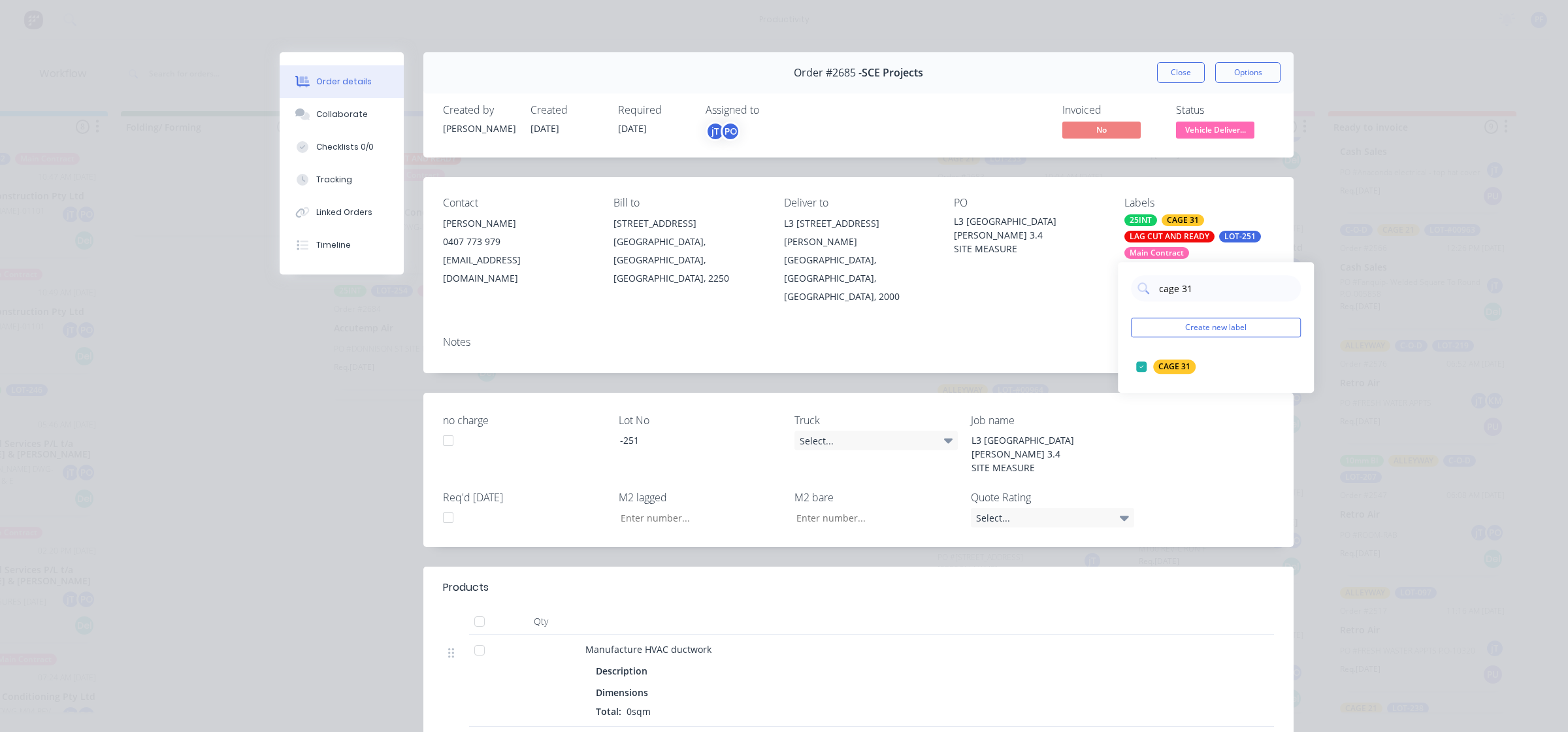
click at [1066, 342] on div "Notes" at bounding box center [858, 350] width 870 height 48
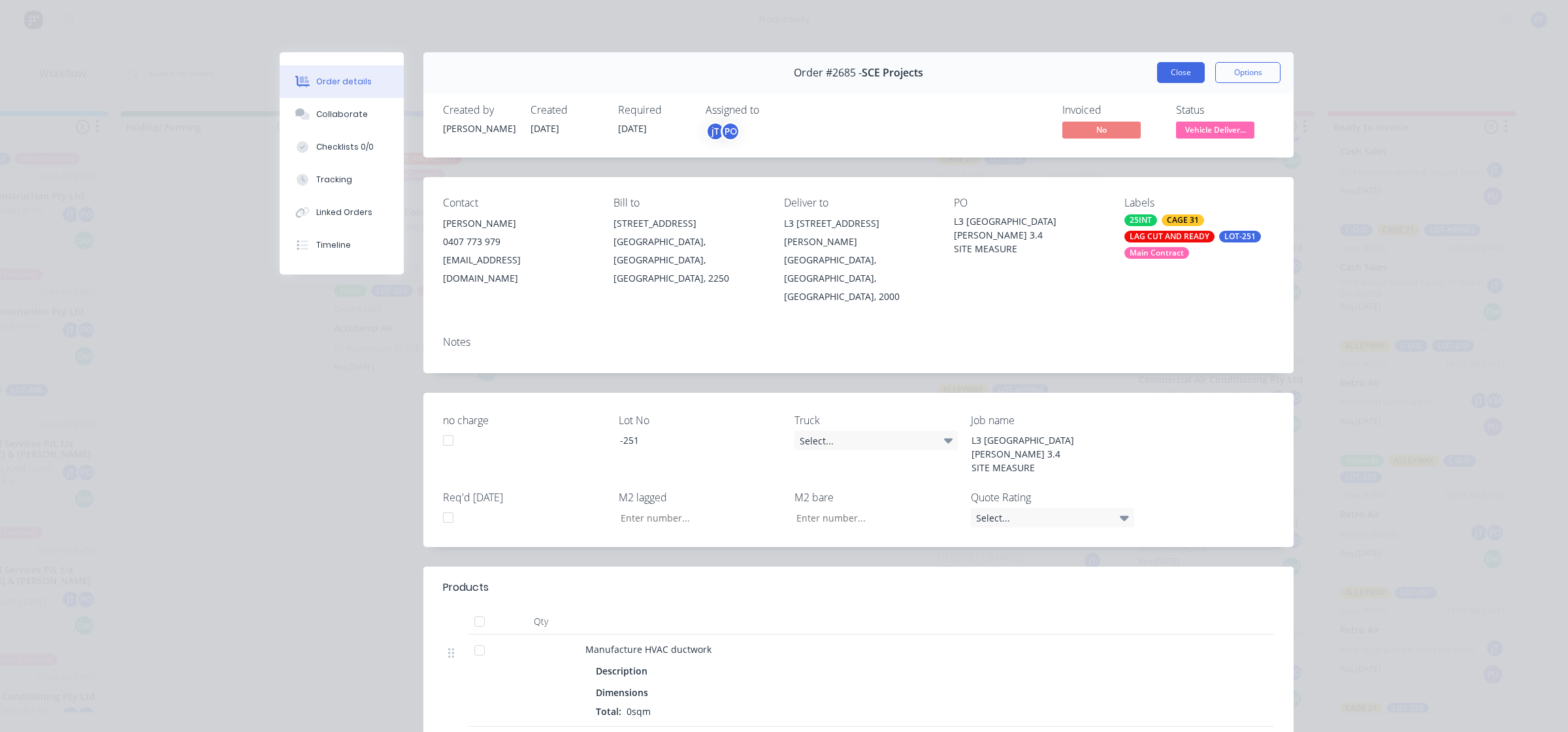
click at [1170, 64] on button "Close" at bounding box center [1181, 73] width 48 height 21
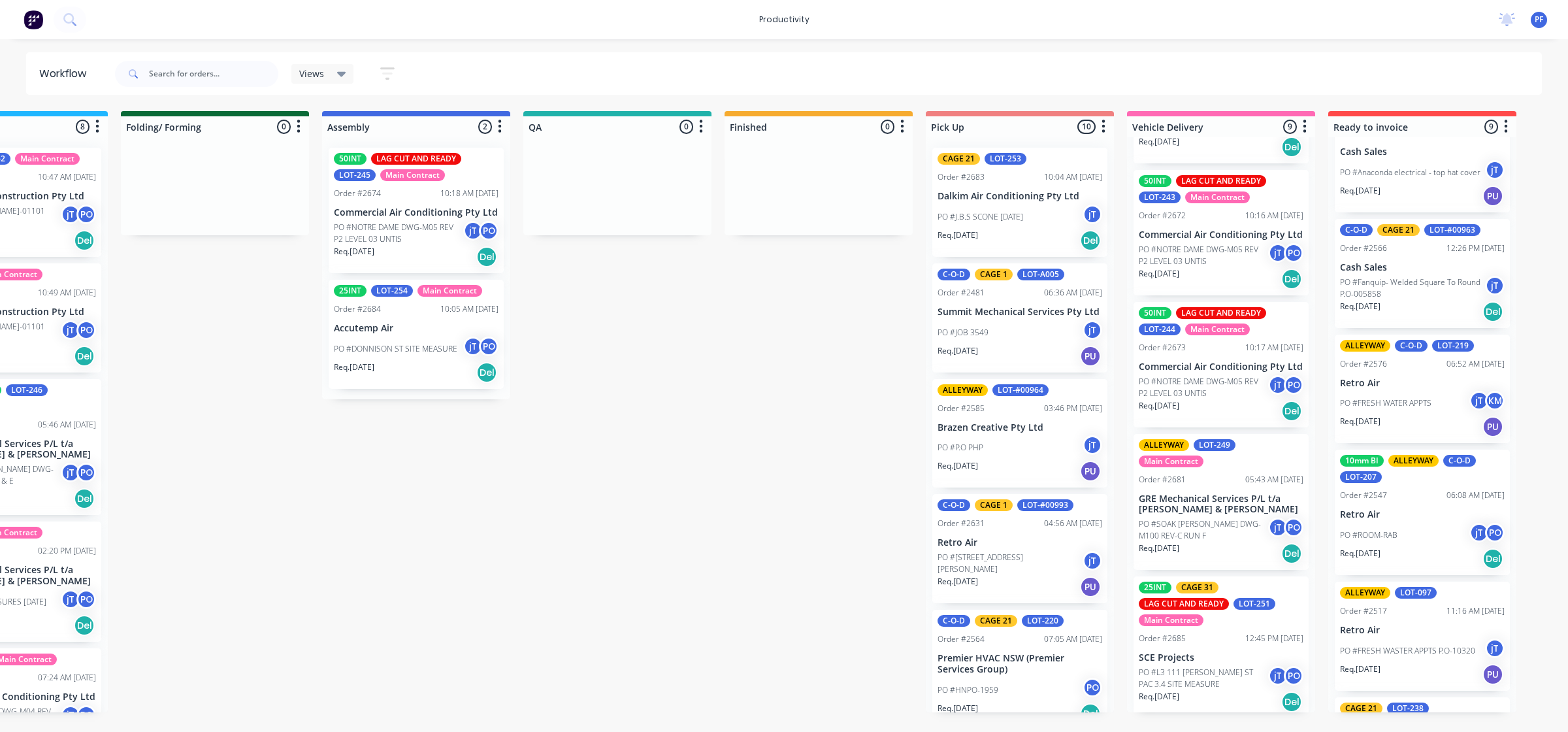
scroll to position [624, 0]
